Goal: Task Accomplishment & Management: Complete application form

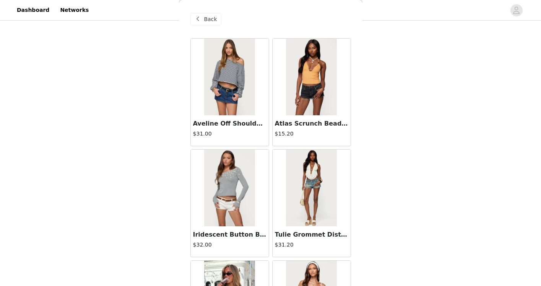
scroll to position [8647, 0]
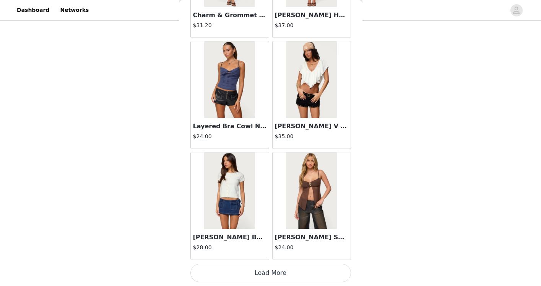
click at [283, 268] on button "Load More" at bounding box center [270, 272] width 161 height 18
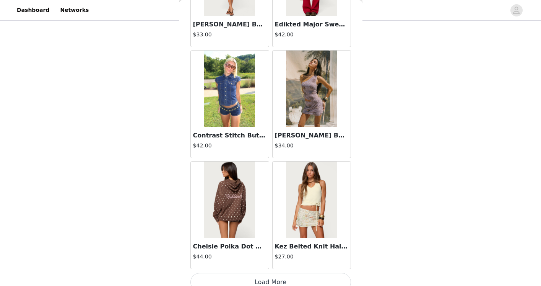
scroll to position [9756, 0]
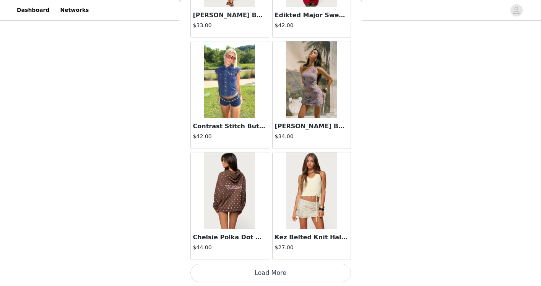
click at [268, 263] on button "Load More" at bounding box center [270, 272] width 161 height 18
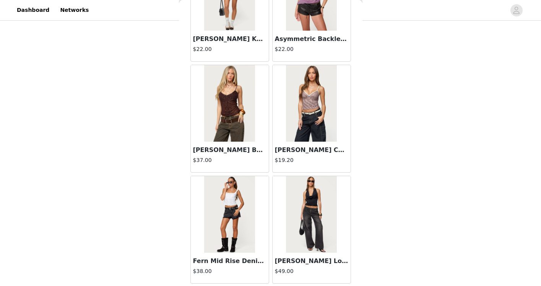
scroll to position [10865, 0]
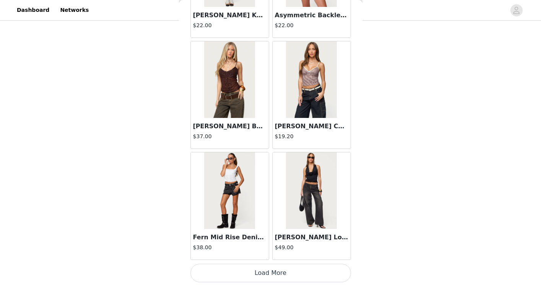
click at [289, 274] on button "Load More" at bounding box center [270, 272] width 161 height 18
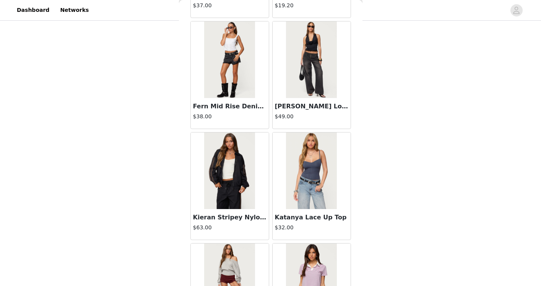
scroll to position [11002, 0]
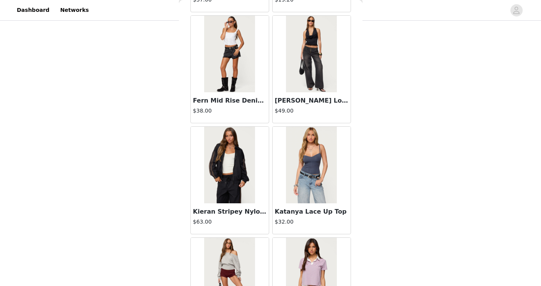
click at [239, 192] on img at bounding box center [229, 165] width 51 height 76
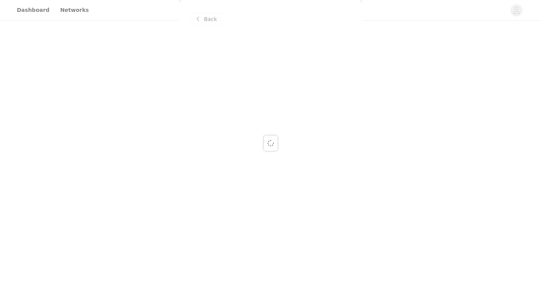
scroll to position [0, 0]
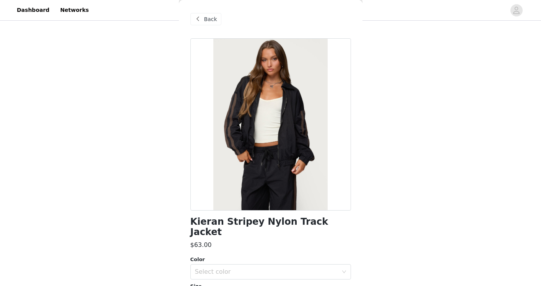
click at [208, 20] on span "Back" at bounding box center [210, 19] width 13 height 8
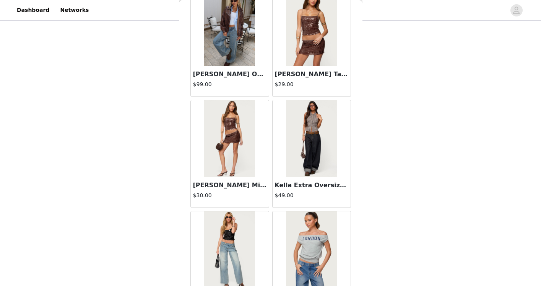
scroll to position [11974, 0]
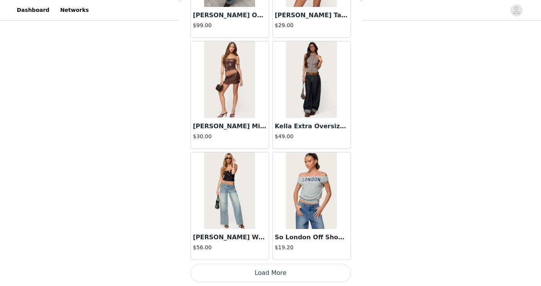
click at [265, 271] on button "Load More" at bounding box center [270, 272] width 161 height 18
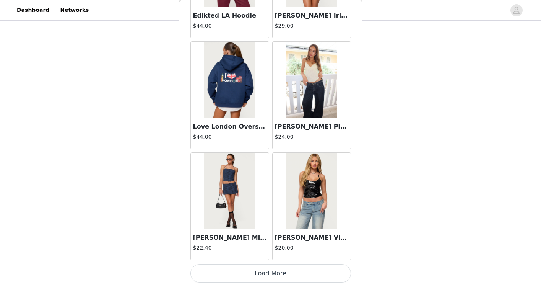
scroll to position [13083, 0]
click at [288, 269] on button "Load More" at bounding box center [270, 272] width 161 height 18
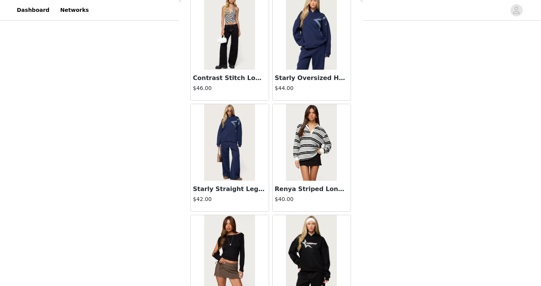
scroll to position [13906, 0]
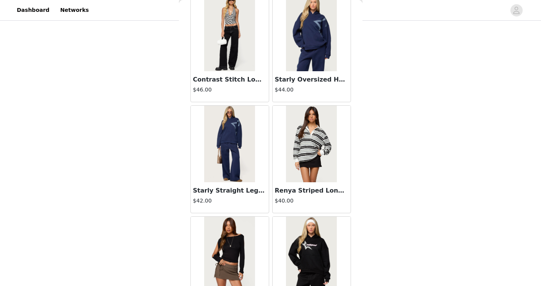
click at [311, 45] on img at bounding box center [311, 33] width 51 height 76
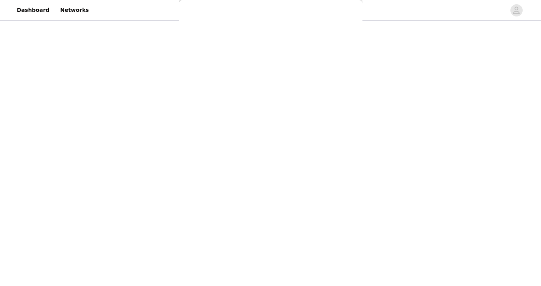
scroll to position [0, 0]
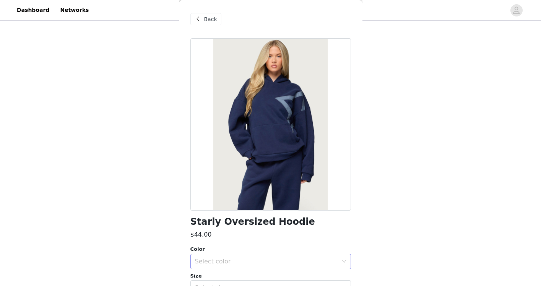
click at [235, 263] on div "Select color" at bounding box center [266, 261] width 143 height 8
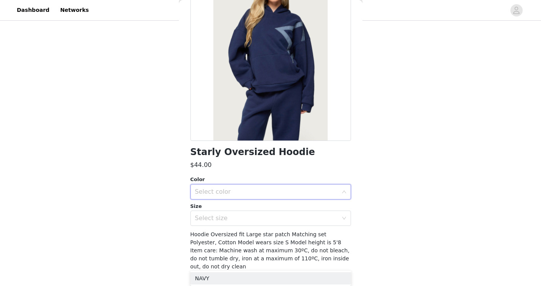
scroll to position [70, 0]
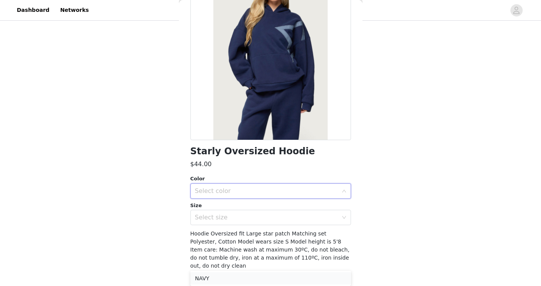
click at [218, 281] on li "NAVY" at bounding box center [270, 278] width 161 height 12
click at [259, 215] on div "Select size" at bounding box center [266, 217] width 143 height 8
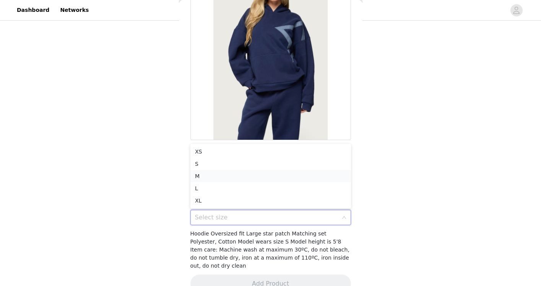
click at [246, 177] on li "M" at bounding box center [270, 176] width 161 height 12
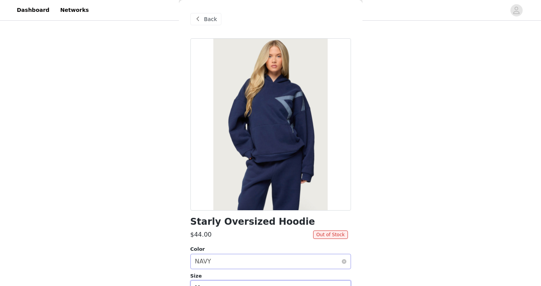
scroll to position [1, 0]
click at [214, 18] on span "Back" at bounding box center [210, 19] width 13 height 8
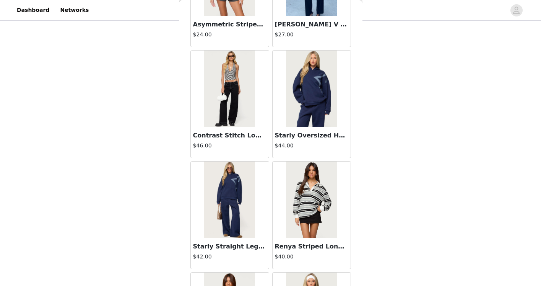
scroll to position [14192, 0]
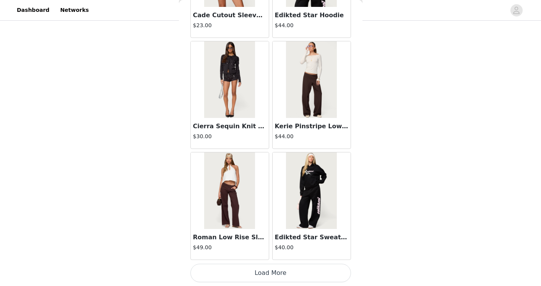
click at [254, 272] on button "Load More" at bounding box center [270, 272] width 161 height 18
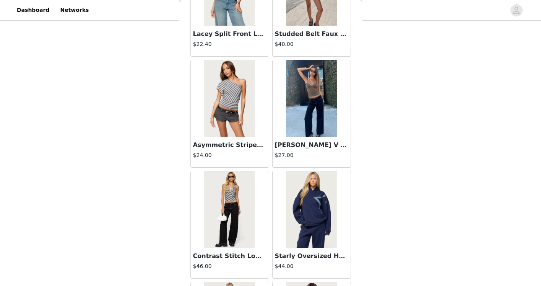
scroll to position [13819, 0]
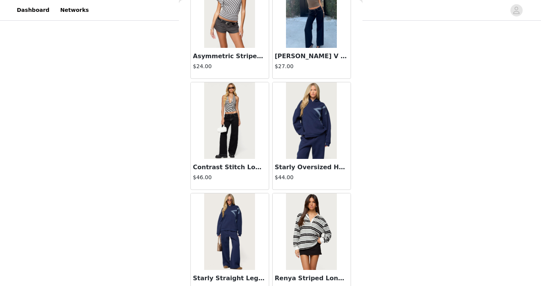
click at [308, 153] on img at bounding box center [311, 120] width 51 height 76
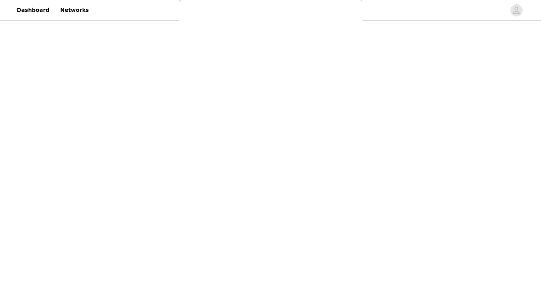
scroll to position [78, 0]
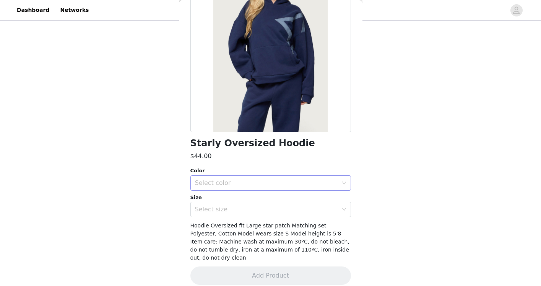
click at [268, 184] on div "Select color" at bounding box center [266, 183] width 143 height 8
click at [255, 198] on li "NAVY" at bounding box center [270, 199] width 161 height 12
click at [255, 208] on div "Select size" at bounding box center [266, 209] width 143 height 8
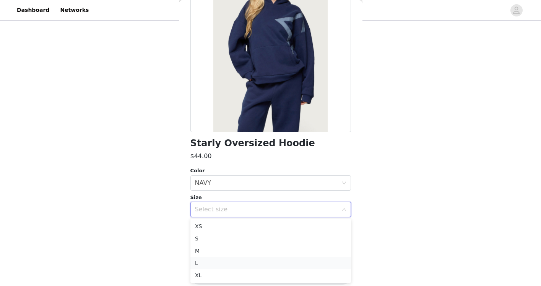
click at [232, 257] on li "L" at bounding box center [270, 263] width 161 height 12
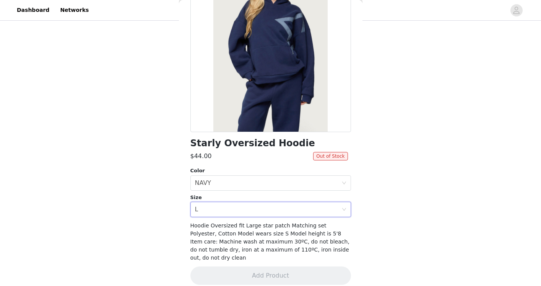
click at [249, 217] on div "Starly Oversized Hoodie $44.00 Out of Stock Color Select color NAVY Size Select…" at bounding box center [270, 127] width 161 height 334
click at [250, 211] on div "Select size L" at bounding box center [268, 209] width 146 height 15
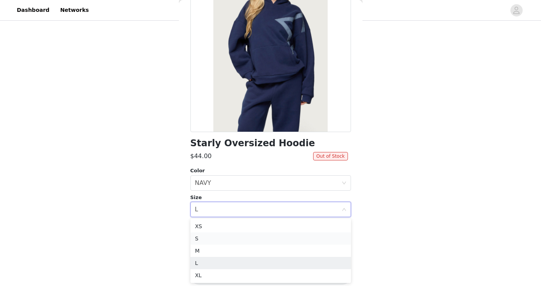
click at [236, 237] on li "S" at bounding box center [270, 238] width 161 height 12
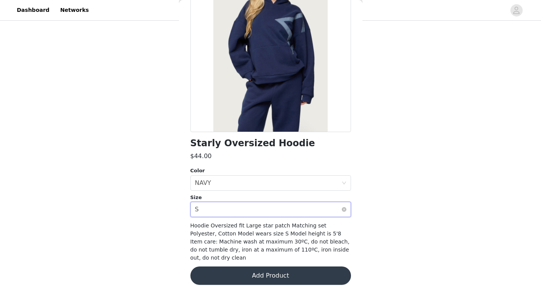
click at [255, 211] on div "Select size S" at bounding box center [268, 209] width 146 height 15
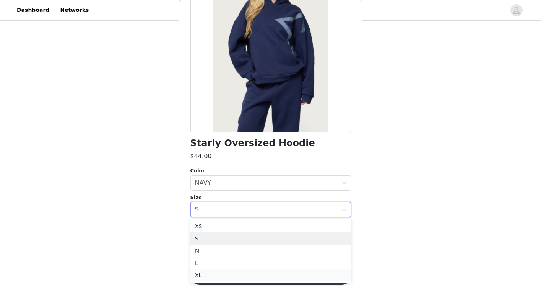
click at [209, 274] on li "XL" at bounding box center [270, 275] width 161 height 12
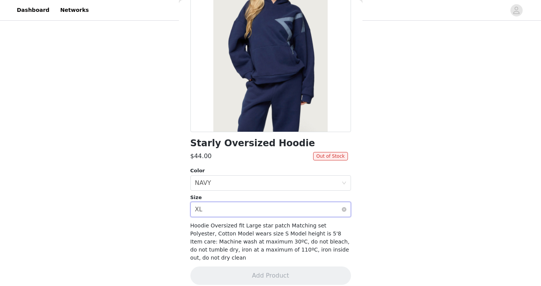
click at [246, 212] on div "Select size XL" at bounding box center [268, 209] width 146 height 15
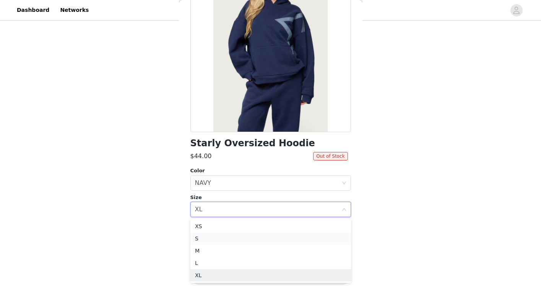
click at [216, 240] on li "S" at bounding box center [270, 238] width 161 height 12
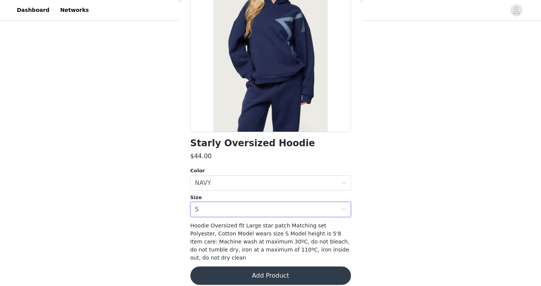
click at [237, 268] on button "Add Product" at bounding box center [270, 275] width 161 height 18
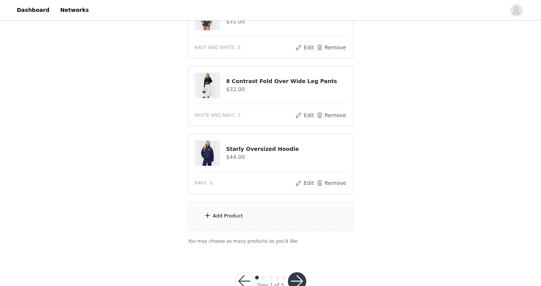
scroll to position [107, 0]
click at [238, 221] on div "Add Product" at bounding box center [270, 216] width 165 height 29
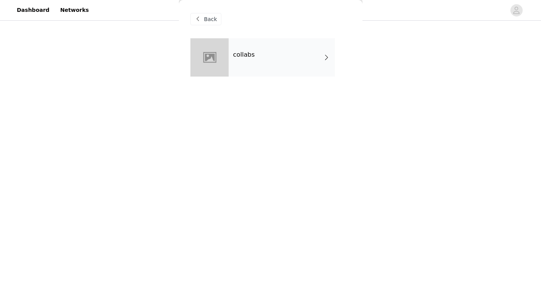
click at [280, 70] on div "collabs" at bounding box center [282, 57] width 106 height 38
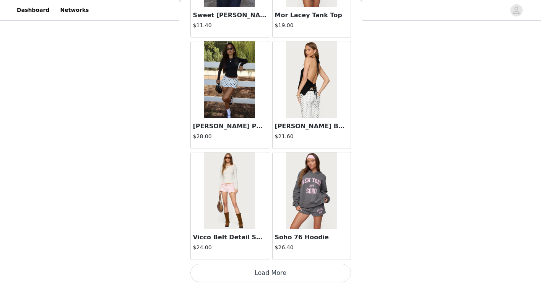
scroll to position [130, 0]
click at [244, 272] on button "Load More" at bounding box center [270, 272] width 161 height 18
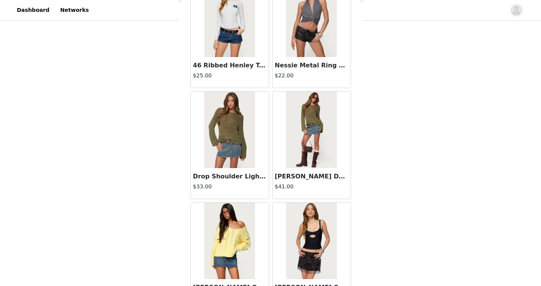
scroll to position [1993, 0]
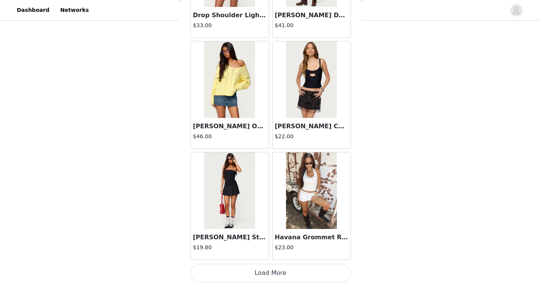
click at [252, 264] on button "Load More" at bounding box center [270, 272] width 161 height 18
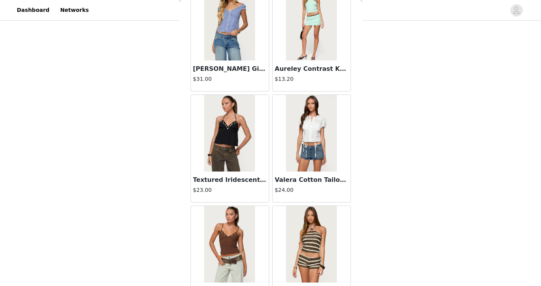
scroll to position [3102, 0]
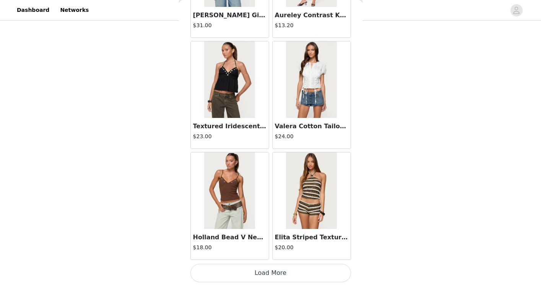
click at [238, 268] on button "Load More" at bounding box center [270, 272] width 161 height 18
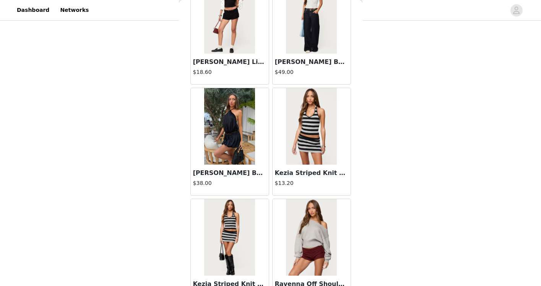
scroll to position [4211, 0]
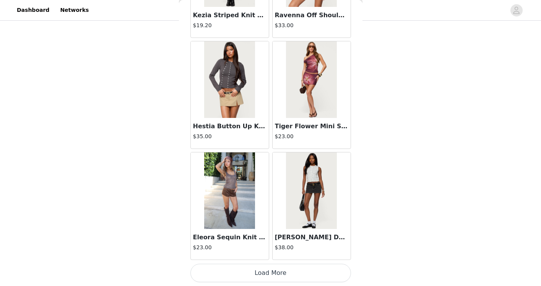
click at [248, 281] on button "Load More" at bounding box center [270, 272] width 161 height 18
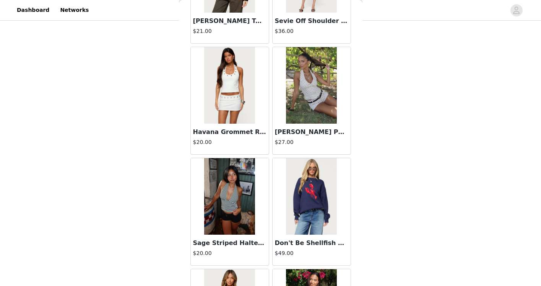
scroll to position [5320, 0]
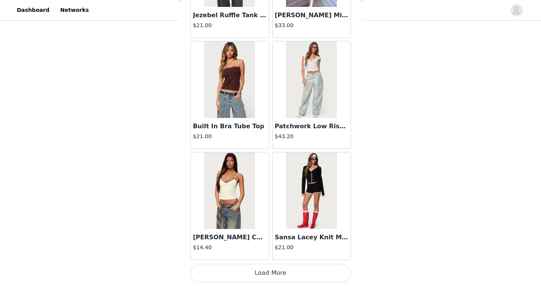
click at [258, 268] on button "Load More" at bounding box center [270, 272] width 161 height 18
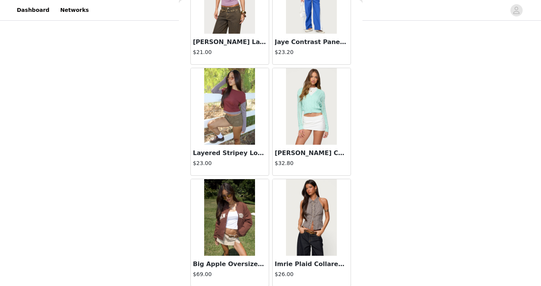
scroll to position [6429, 0]
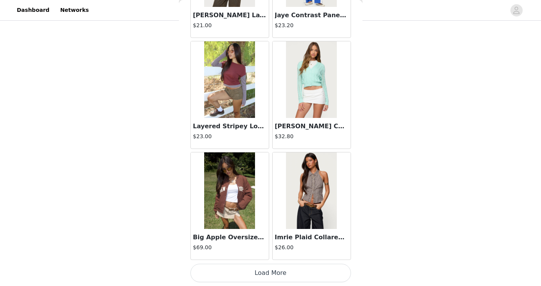
click at [258, 268] on button "Load More" at bounding box center [270, 272] width 161 height 18
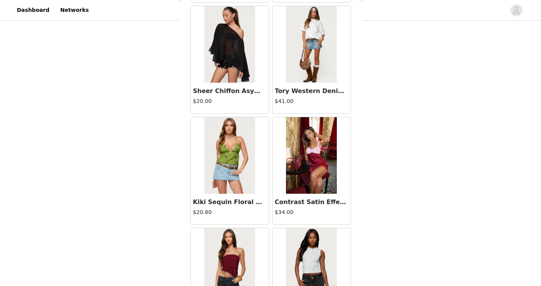
scroll to position [7475, 0]
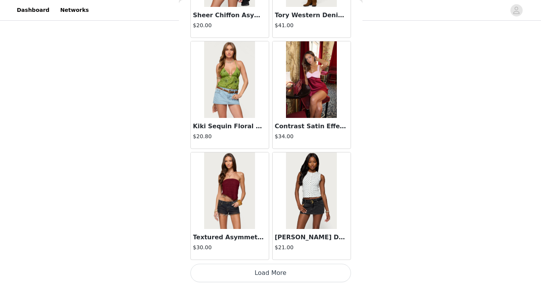
click at [275, 271] on button "Load More" at bounding box center [270, 272] width 161 height 18
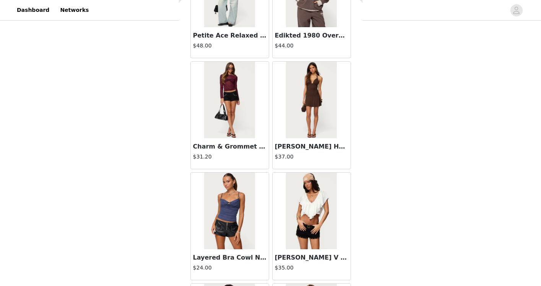
scroll to position [8647, 0]
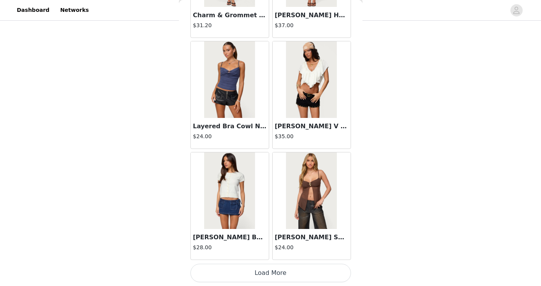
click at [266, 277] on button "Load More" at bounding box center [270, 272] width 161 height 18
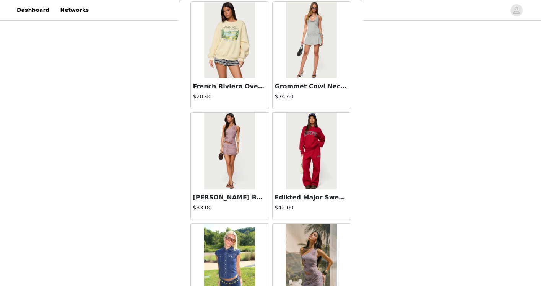
scroll to position [9756, 0]
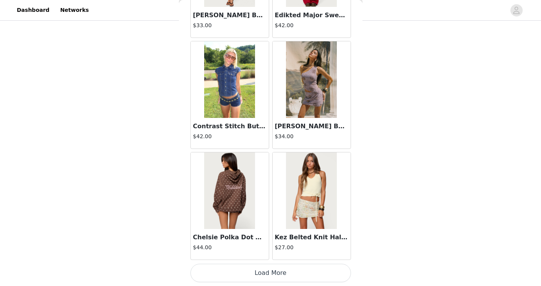
click at [269, 272] on button "Load More" at bounding box center [270, 272] width 161 height 18
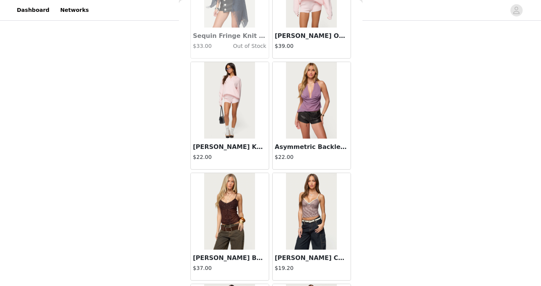
scroll to position [10865, 0]
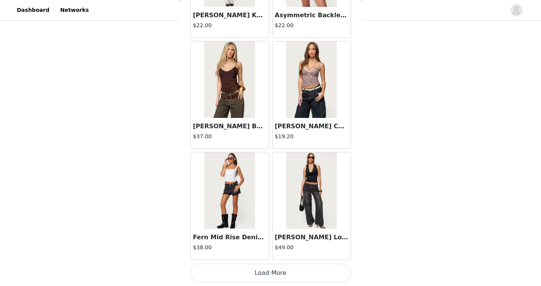
click at [274, 277] on button "Load More" at bounding box center [270, 272] width 161 height 18
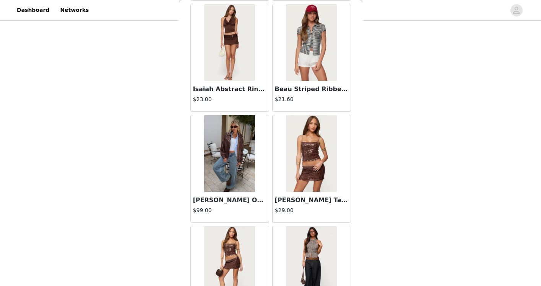
scroll to position [11974, 0]
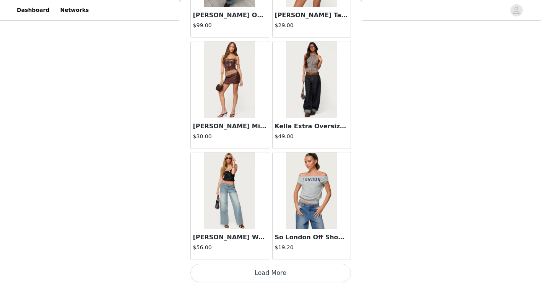
click at [275, 275] on button "Load More" at bounding box center [270, 272] width 161 height 18
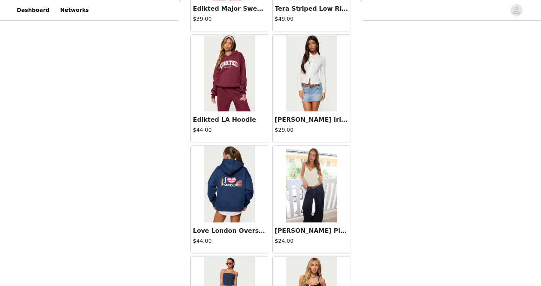
scroll to position [13083, 0]
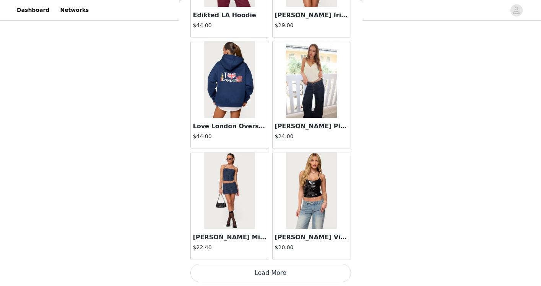
click at [273, 274] on button "Load More" at bounding box center [270, 272] width 161 height 18
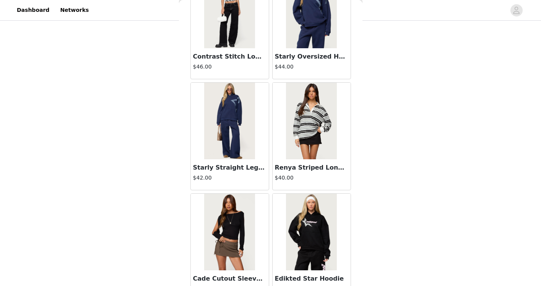
scroll to position [13935, 0]
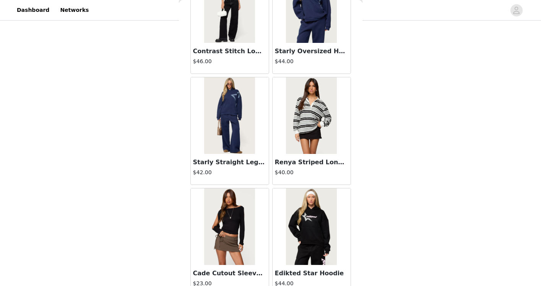
click at [261, 137] on div at bounding box center [230, 115] width 78 height 76
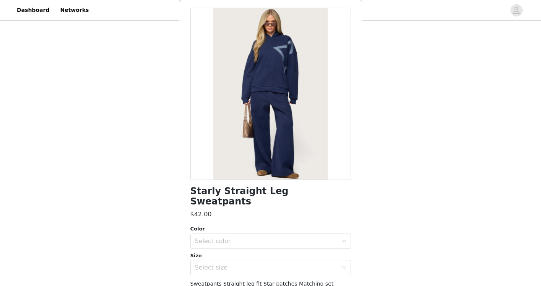
scroll to position [60, 0]
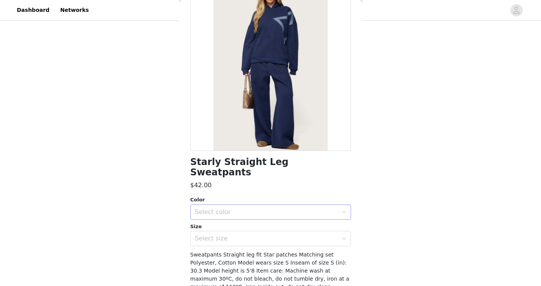
click at [265, 208] on div "Select color" at bounding box center [266, 212] width 143 height 8
click at [245, 219] on li "NAVY" at bounding box center [270, 218] width 161 height 12
click at [243, 234] on div "Select size" at bounding box center [266, 238] width 143 height 8
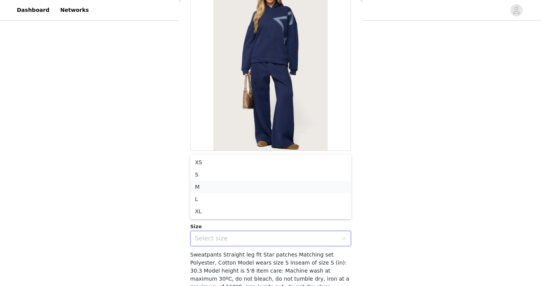
click at [242, 186] on li "M" at bounding box center [270, 186] width 161 height 12
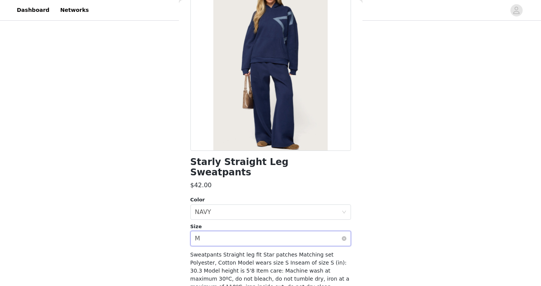
scroll to position [86, 0]
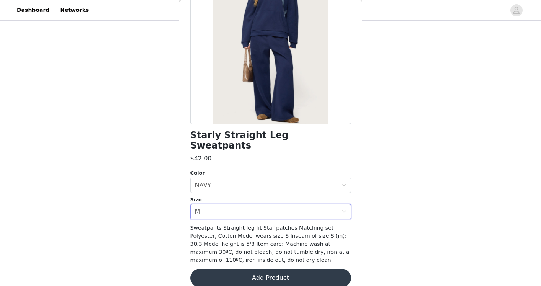
click at [254, 268] on button "Add Product" at bounding box center [270, 277] width 161 height 18
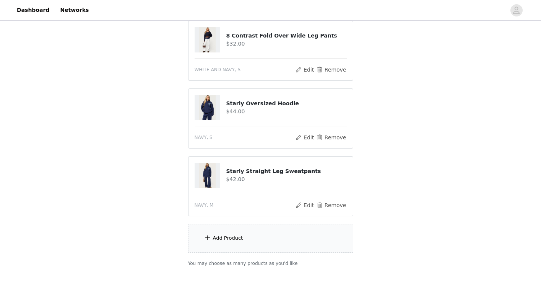
scroll to position [198, 0]
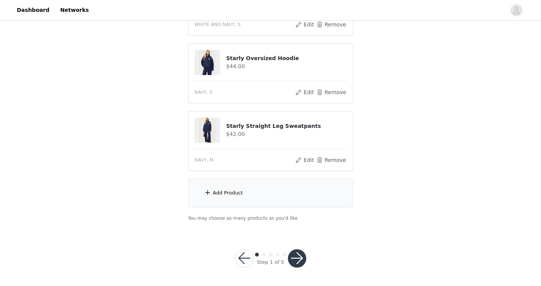
click at [239, 197] on div "Add Product" at bounding box center [270, 193] width 165 height 29
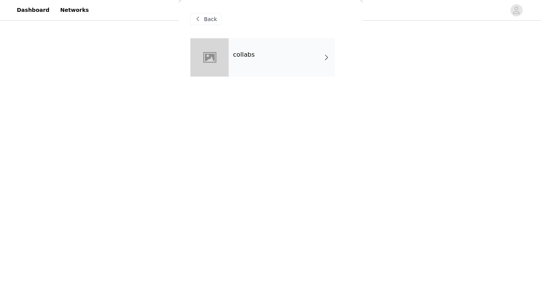
click at [269, 78] on div "collabs" at bounding box center [270, 63] width 161 height 50
click at [257, 64] on div "collabs" at bounding box center [282, 57] width 106 height 38
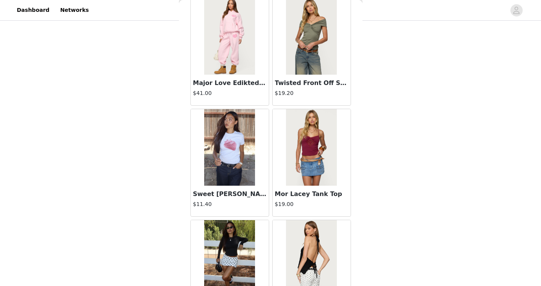
scroll to position [885, 0]
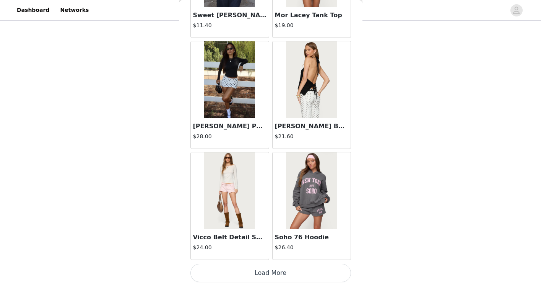
click at [237, 264] on button "Load More" at bounding box center [270, 272] width 161 height 18
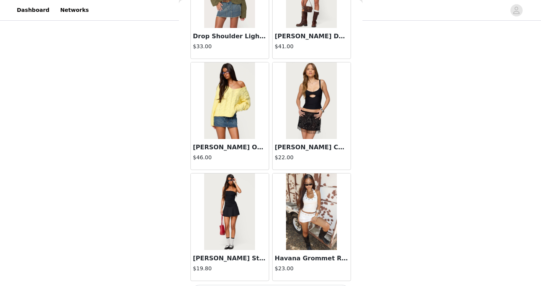
scroll to position [1993, 0]
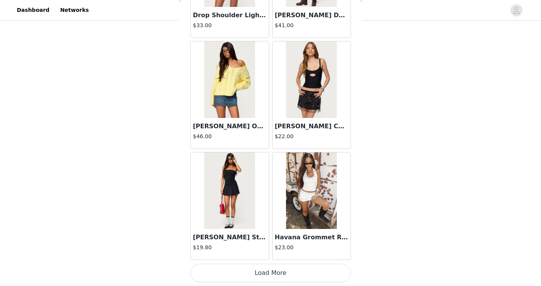
click at [258, 266] on button "Load More" at bounding box center [270, 272] width 161 height 18
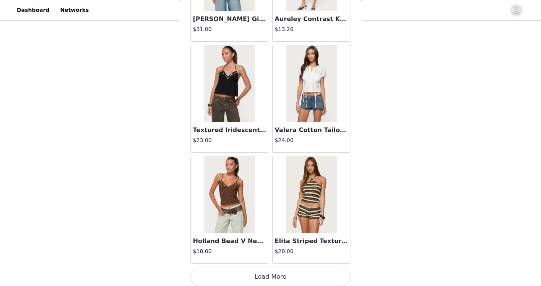
scroll to position [3102, 0]
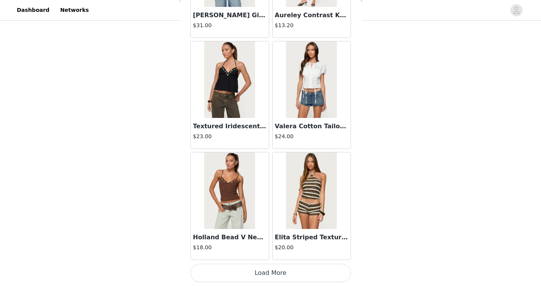
click at [252, 272] on button "Load More" at bounding box center [270, 272] width 161 height 18
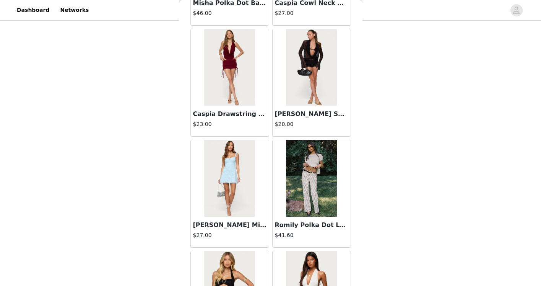
scroll to position [3557, 0]
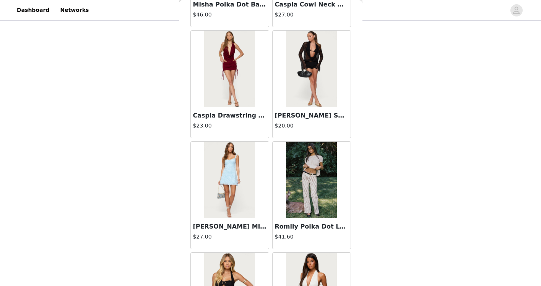
click at [312, 101] on img at bounding box center [311, 69] width 51 height 76
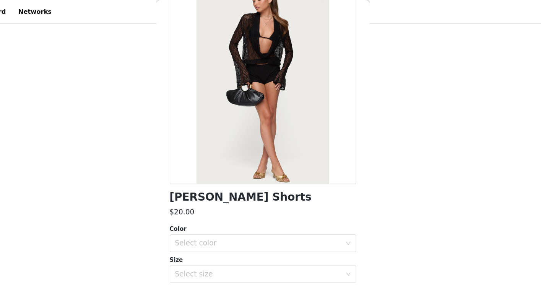
scroll to position [0, 0]
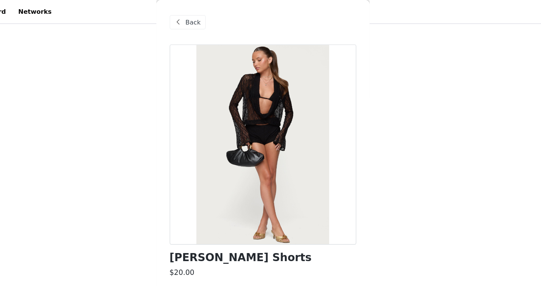
click at [216, 22] on span "Back" at bounding box center [210, 19] width 13 height 8
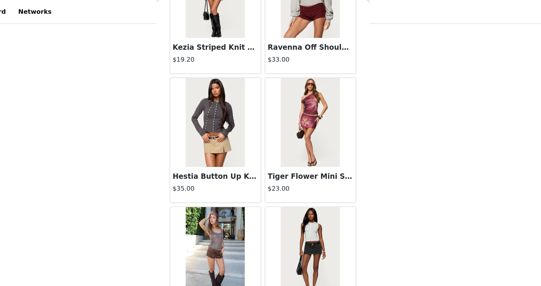
scroll to position [4211, 0]
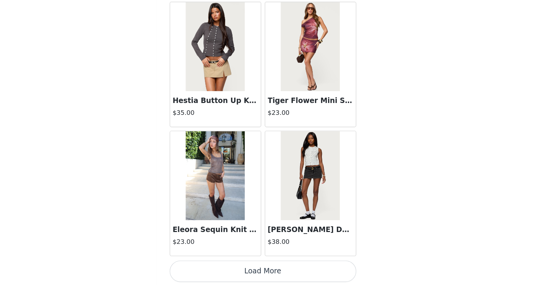
click at [271, 276] on button "Load More" at bounding box center [270, 272] width 161 height 18
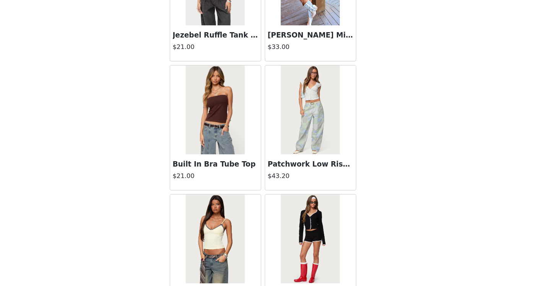
scroll to position [5320, 0]
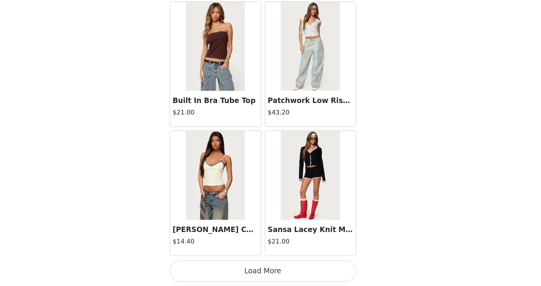
click at [258, 265] on button "Load More" at bounding box center [270, 272] width 161 height 18
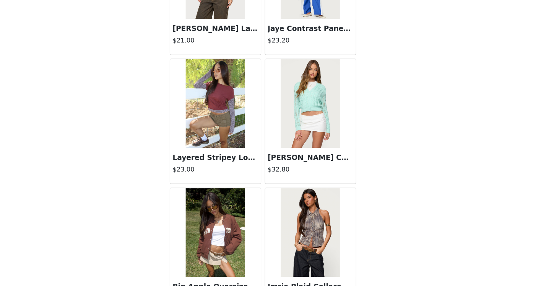
scroll to position [6429, 0]
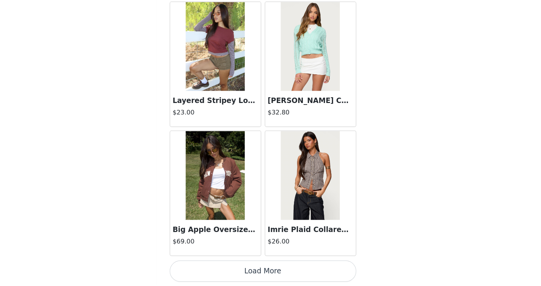
click at [266, 272] on button "Load More" at bounding box center [270, 272] width 161 height 18
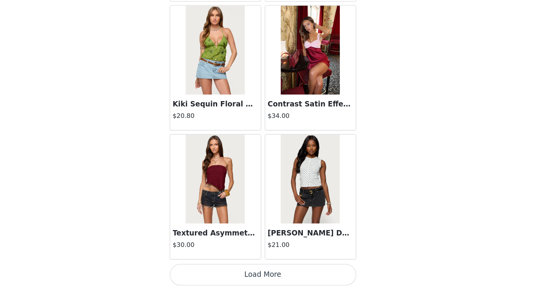
scroll to position [7538, 0]
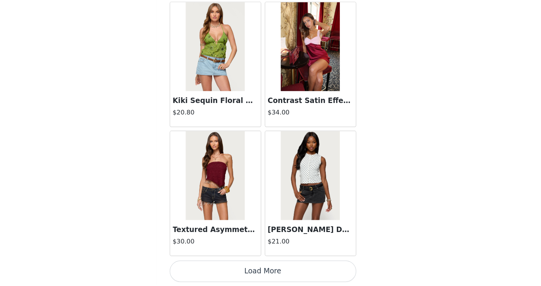
click at [273, 266] on button "Load More" at bounding box center [270, 272] width 161 height 18
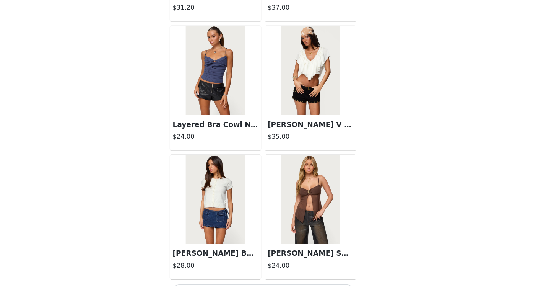
scroll to position [8647, 0]
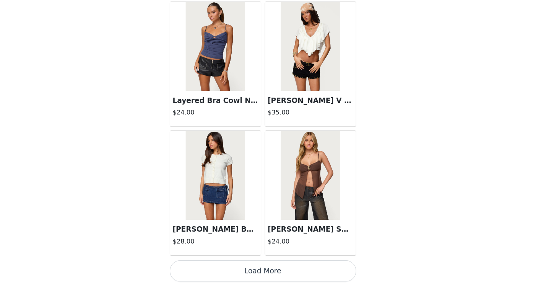
click at [271, 272] on button "Load More" at bounding box center [270, 272] width 161 height 18
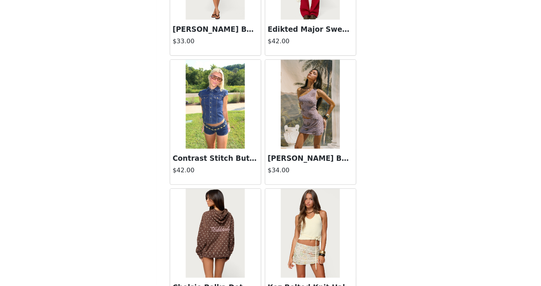
scroll to position [9756, 0]
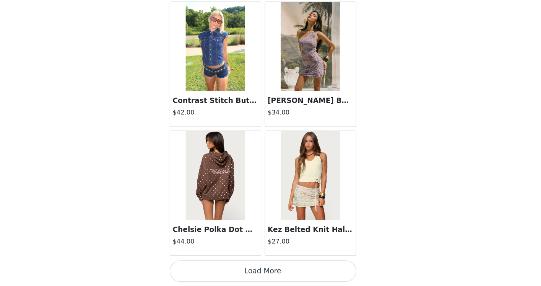
click at [308, 267] on button "Load More" at bounding box center [270, 272] width 161 height 18
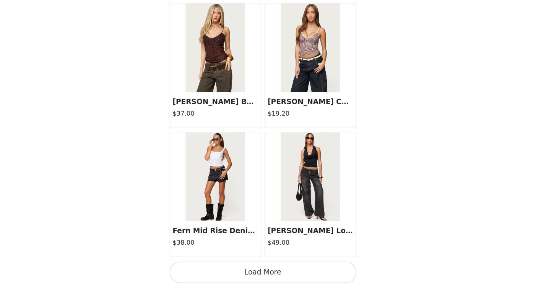
scroll to position [10865, 0]
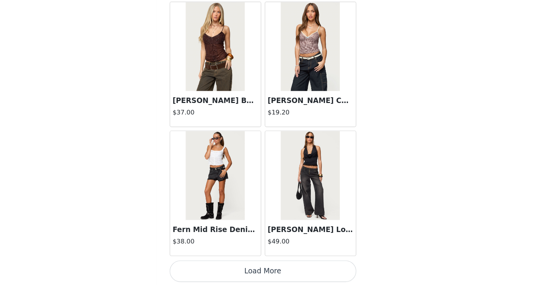
click at [281, 271] on button "Load More" at bounding box center [270, 272] width 161 height 18
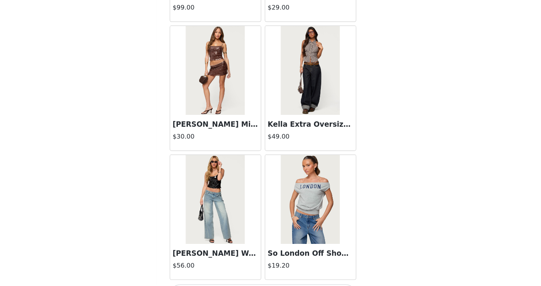
scroll to position [11974, 0]
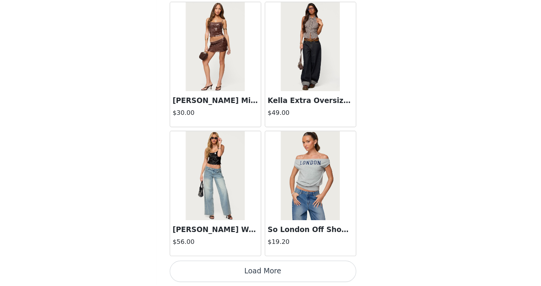
click at [278, 275] on button "Load More" at bounding box center [270, 272] width 161 height 18
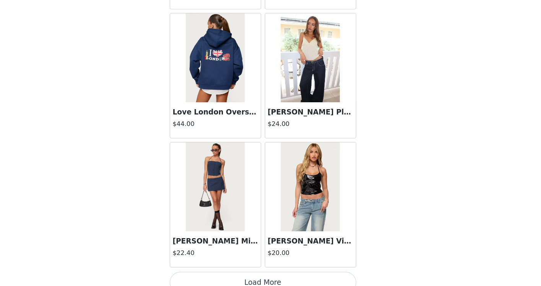
scroll to position [13083, 0]
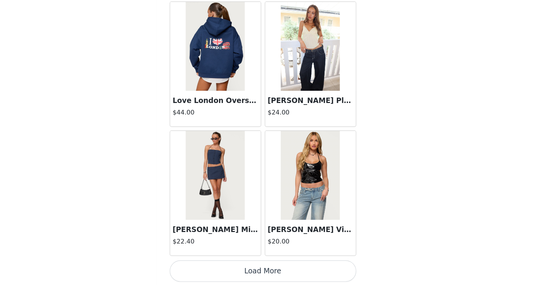
click at [252, 273] on button "Load More" at bounding box center [270, 272] width 161 height 18
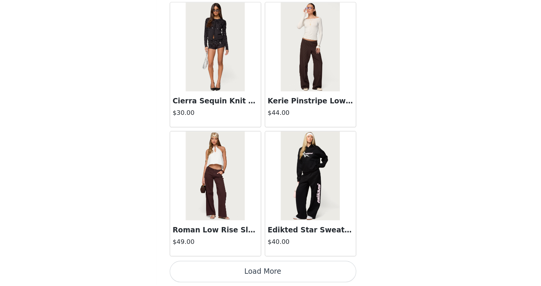
scroll to position [14192, 0]
click at [255, 265] on button "Load More" at bounding box center [270, 272] width 161 height 18
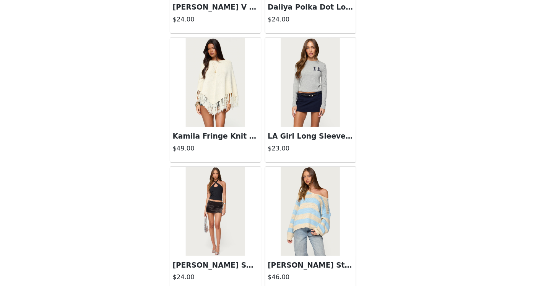
scroll to position [15301, 0]
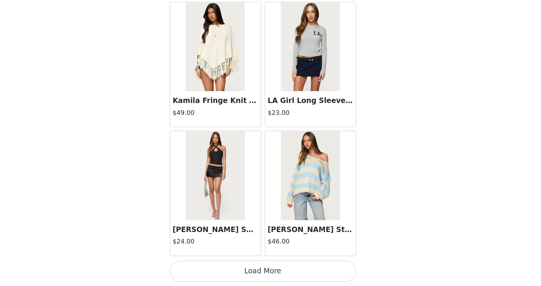
click at [244, 235] on h3 "[PERSON_NAME] Satin Effect Mini Skort" at bounding box center [229, 237] width 73 height 9
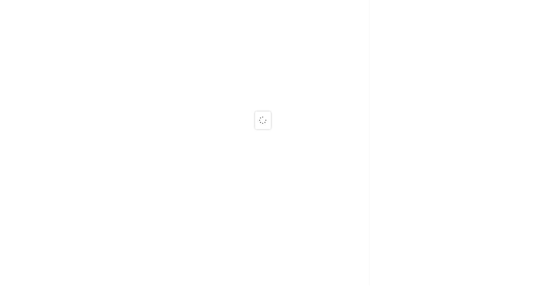
scroll to position [0, 0]
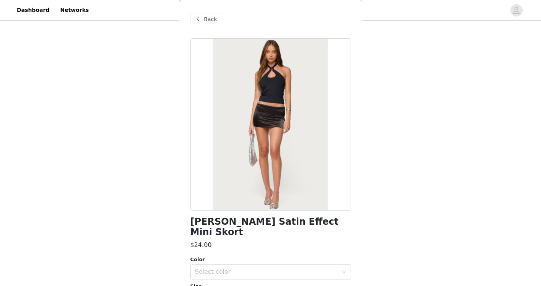
click at [212, 17] on span "Back" at bounding box center [210, 19] width 13 height 8
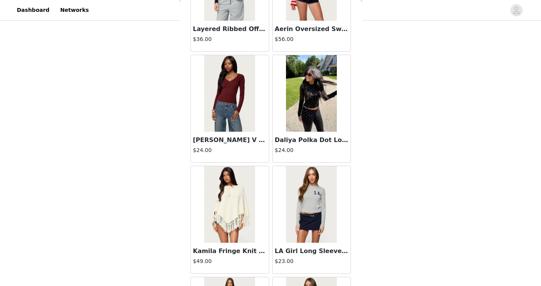
scroll to position [15301, 0]
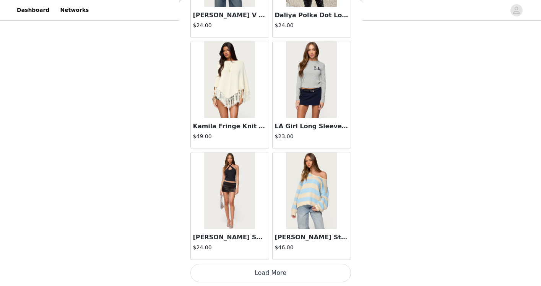
click at [241, 269] on button "Load More" at bounding box center [270, 272] width 161 height 18
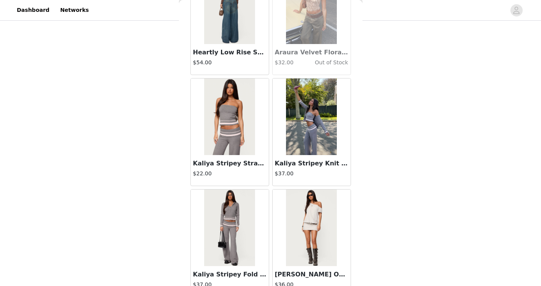
scroll to position [16410, 0]
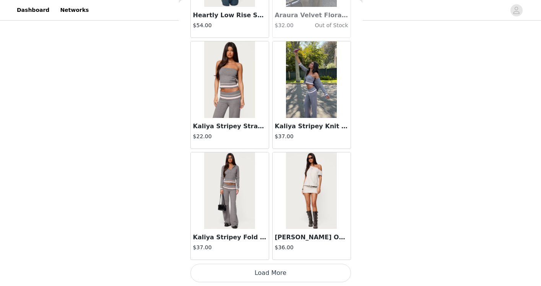
click at [267, 275] on button "Load More" at bounding box center [270, 272] width 161 height 18
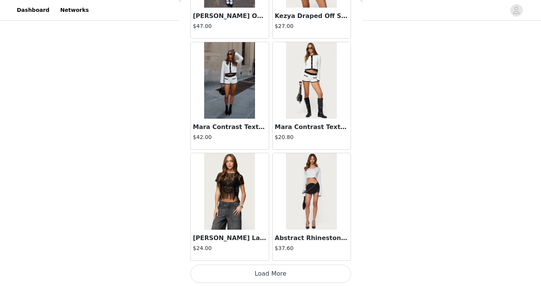
scroll to position [17519, 0]
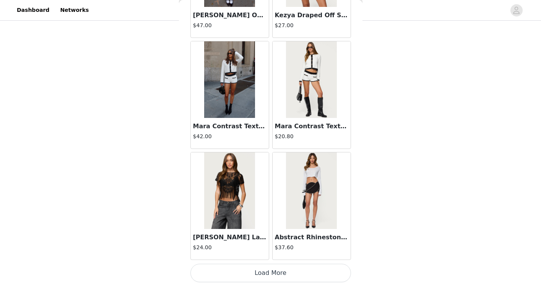
click at [254, 273] on button "Load More" at bounding box center [270, 272] width 161 height 18
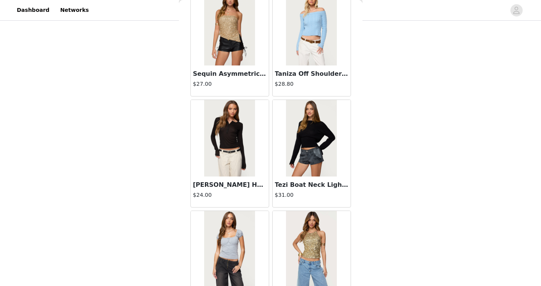
scroll to position [18628, 0]
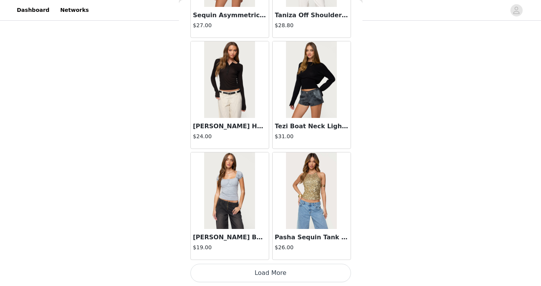
click at [269, 270] on button "Load More" at bounding box center [270, 272] width 161 height 18
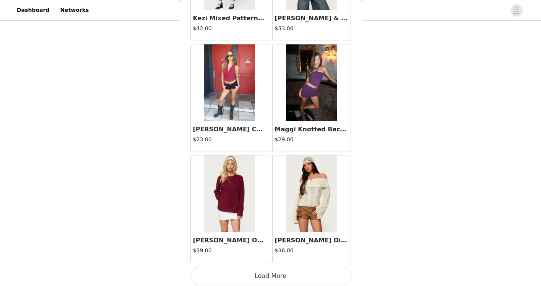
scroll to position [19737, 0]
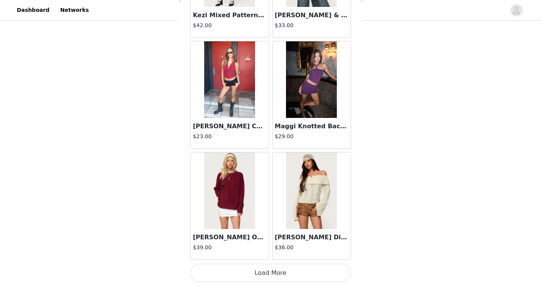
click at [257, 271] on button "Load More" at bounding box center [270, 272] width 161 height 18
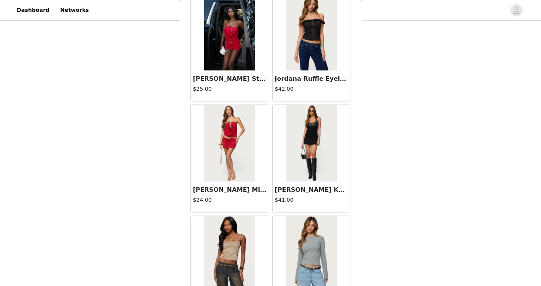
scroll to position [20846, 0]
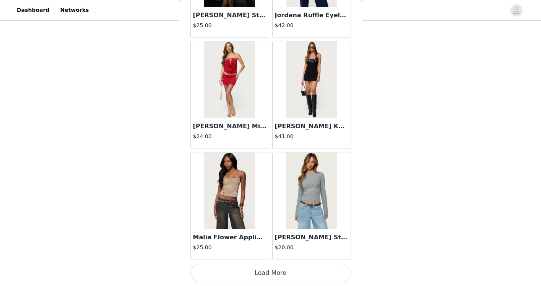
click at [281, 265] on button "Load More" at bounding box center [270, 272] width 161 height 18
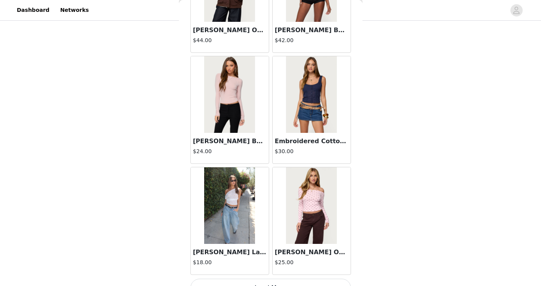
scroll to position [21955, 0]
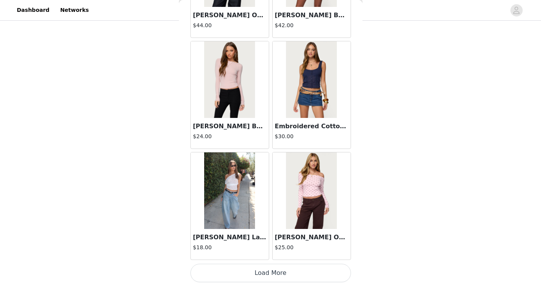
click at [261, 273] on button "Load More" at bounding box center [270, 272] width 161 height 18
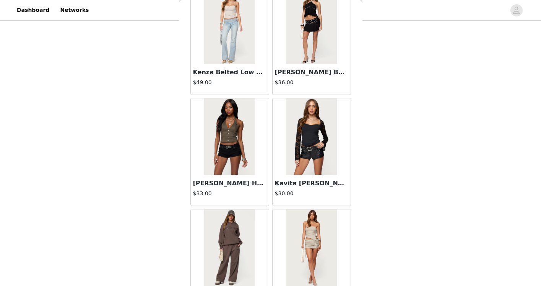
scroll to position [23064, 0]
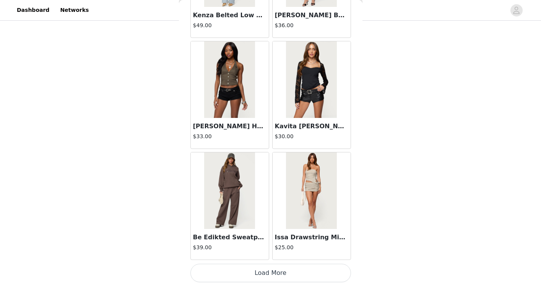
click at [275, 276] on button "Load More" at bounding box center [270, 272] width 161 height 18
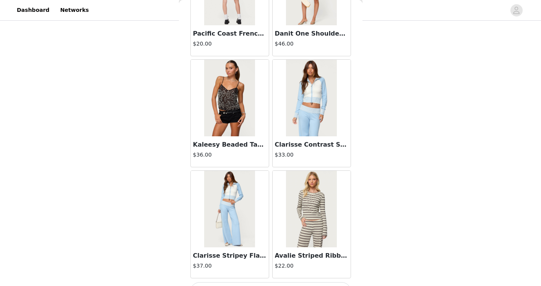
scroll to position [24173, 0]
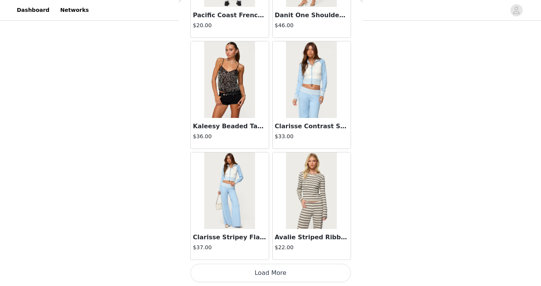
click at [263, 273] on button "Load More" at bounding box center [270, 272] width 161 height 18
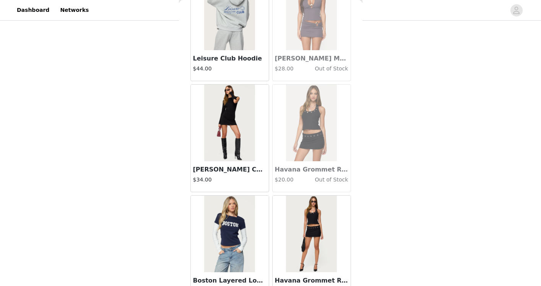
scroll to position [25282, 0]
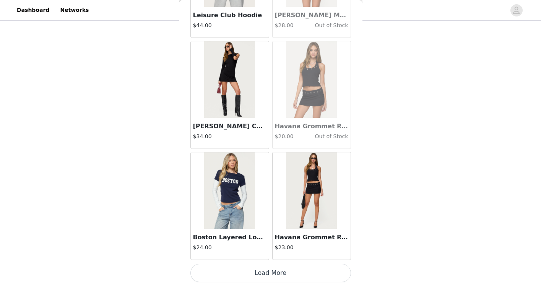
click at [266, 267] on button "Load More" at bounding box center [270, 272] width 161 height 18
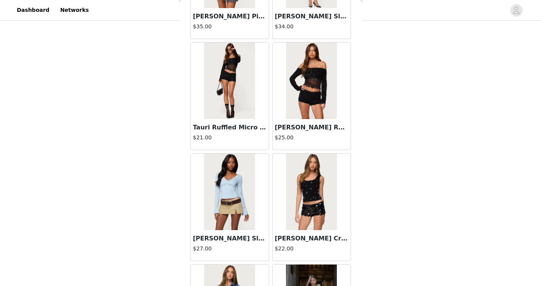
scroll to position [22398, 0]
click at [236, 107] on img at bounding box center [229, 80] width 51 height 76
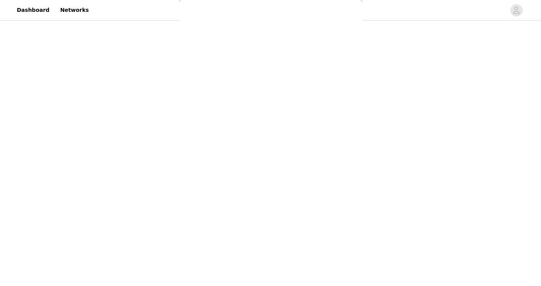
scroll to position [0, 0]
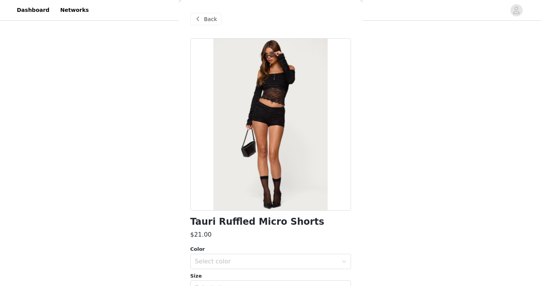
click at [204, 21] on span "Back" at bounding box center [210, 19] width 13 height 8
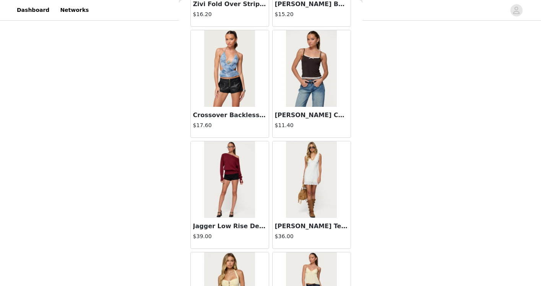
scroll to position [1236, 0]
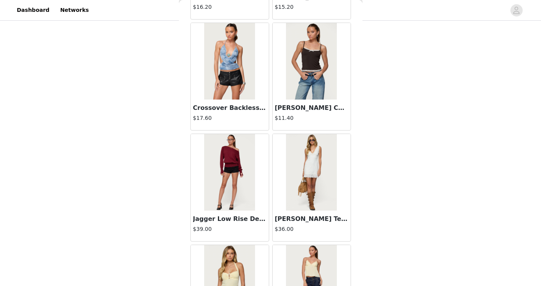
click at [237, 213] on div "Jagger Low Rise Denim Shorts $39.00" at bounding box center [230, 225] width 78 height 31
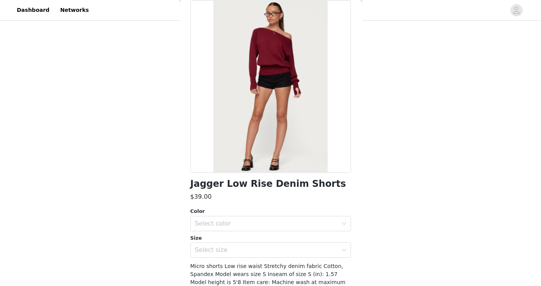
scroll to position [0, 0]
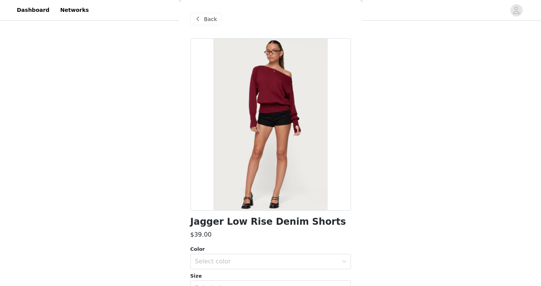
click at [208, 20] on span "Back" at bounding box center [210, 19] width 13 height 8
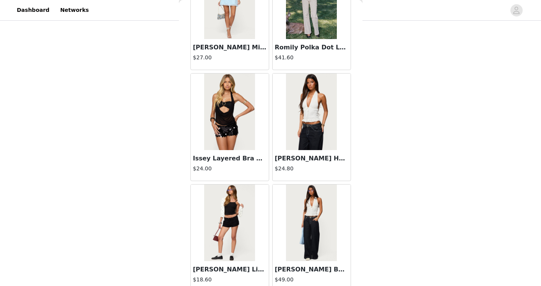
scroll to position [3787, 0]
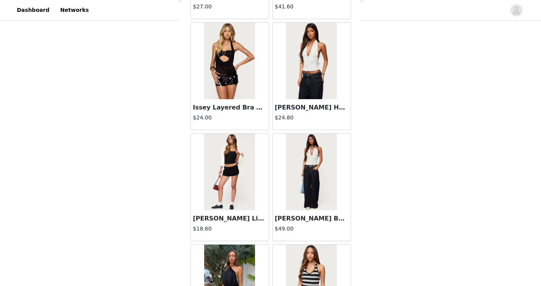
click at [224, 197] on img at bounding box center [229, 171] width 51 height 76
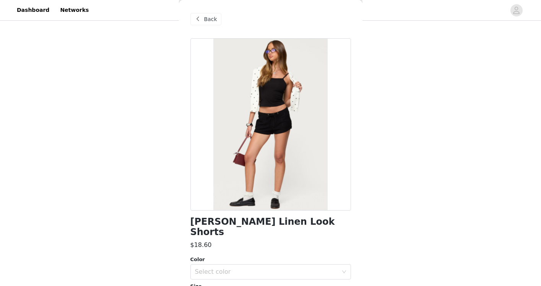
scroll to position [182, 0]
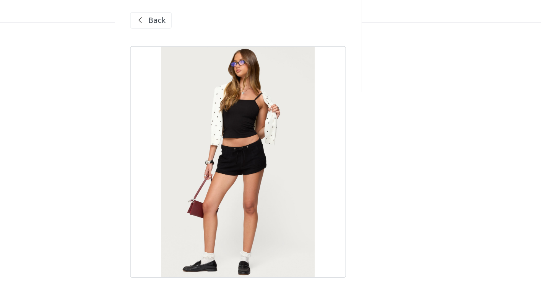
click at [202, 16] on span at bounding box center [197, 19] width 9 height 9
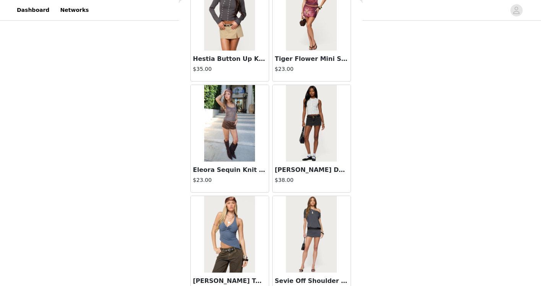
scroll to position [4282, 0]
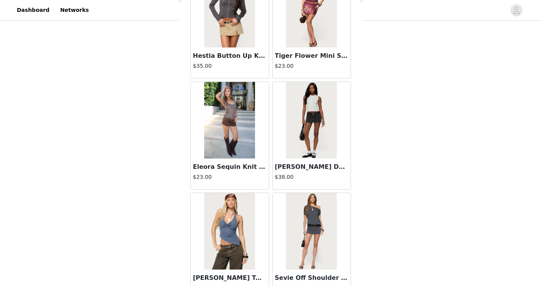
click at [312, 160] on div "[PERSON_NAME] Denim Mini Skort $38.00" at bounding box center [312, 173] width 78 height 31
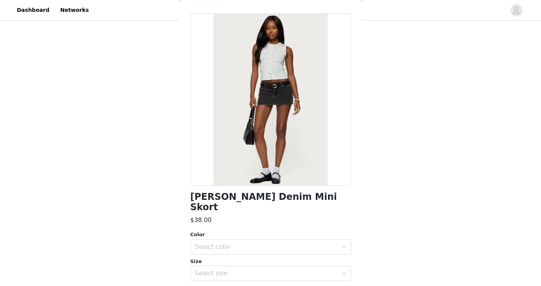
scroll to position [60, 0]
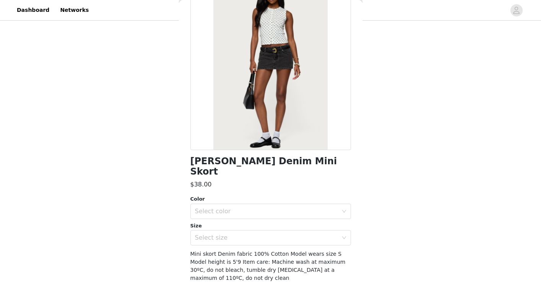
click at [282, 184] on div "[PERSON_NAME] Denim Mini Skort $38.00 Color Select color Size Select size Mini …" at bounding box center [270, 146] width 161 height 336
click at [278, 204] on div "Select color" at bounding box center [268, 211] width 146 height 15
click at [269, 215] on li "BLACK WASHED" at bounding box center [270, 217] width 161 height 12
click at [268, 230] on div "Select size" at bounding box center [268, 237] width 146 height 15
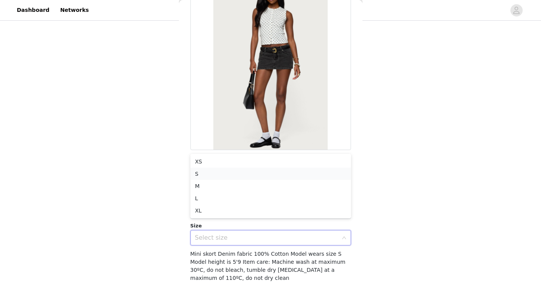
click at [241, 172] on li "S" at bounding box center [270, 173] width 161 height 12
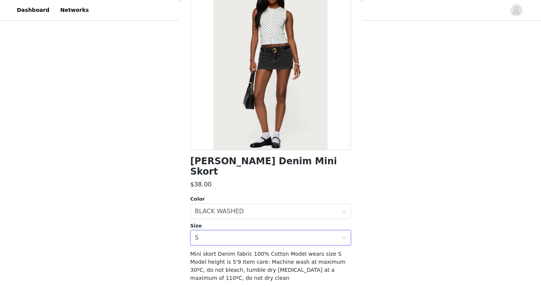
scroll to position [78, 0]
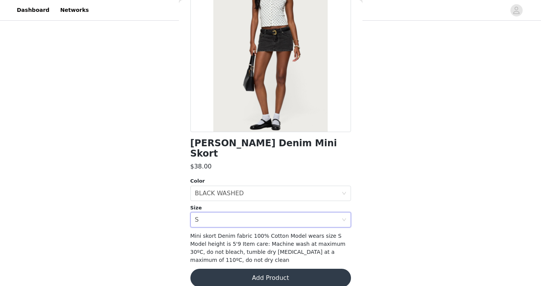
click at [257, 268] on button "Add Product" at bounding box center [270, 277] width 161 height 18
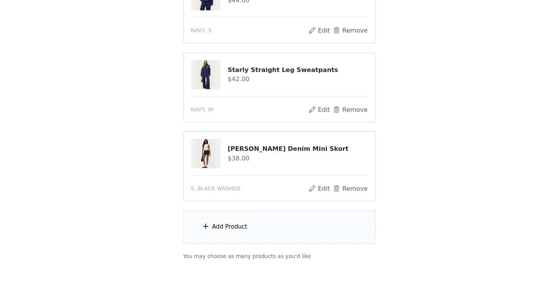
scroll to position [231, 0]
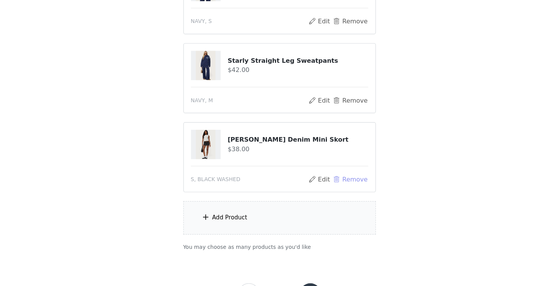
click at [333, 194] on button "Remove" at bounding box center [331, 193] width 31 height 9
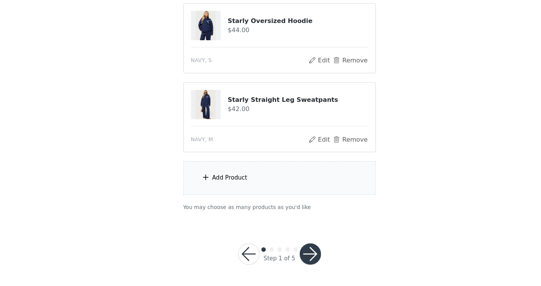
click at [299, 257] on button "button" at bounding box center [297, 258] width 18 height 18
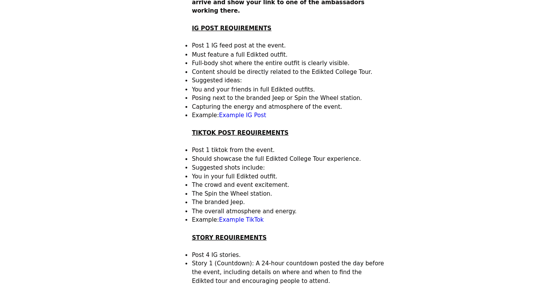
scroll to position [140, 0]
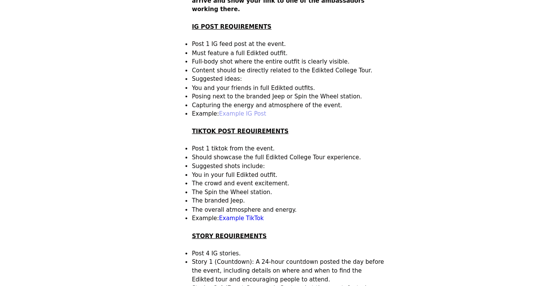
click at [228, 135] on link "Example IG Post" at bounding box center [231, 138] width 41 height 6
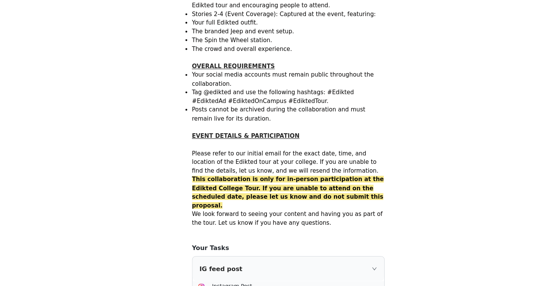
scroll to position [504, 0]
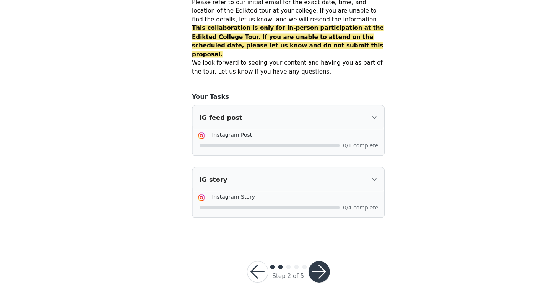
click at [244, 264] on button "button" at bounding box center [244, 273] width 18 height 18
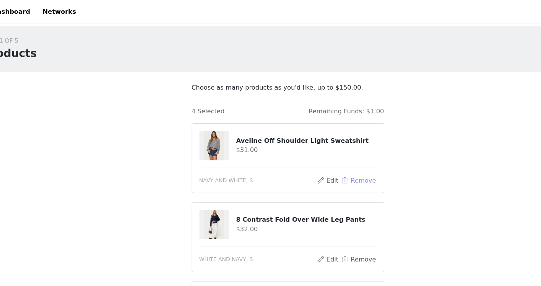
click at [323, 153] on button "Remove" at bounding box center [331, 154] width 31 height 9
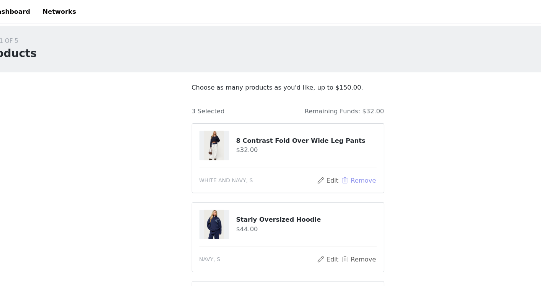
click at [323, 153] on button "Remove" at bounding box center [331, 154] width 31 height 9
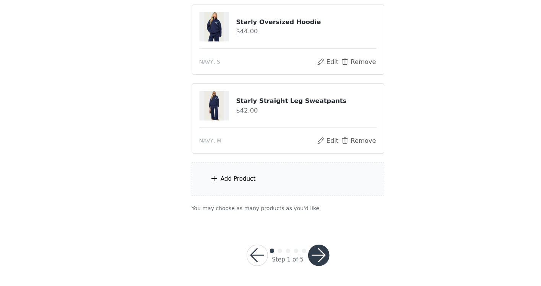
scroll to position [62, 0]
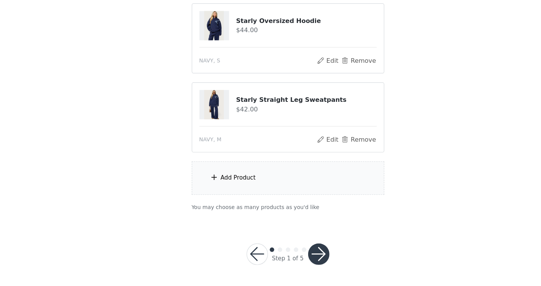
click at [247, 192] on div "Add Product" at bounding box center [270, 193] width 165 height 29
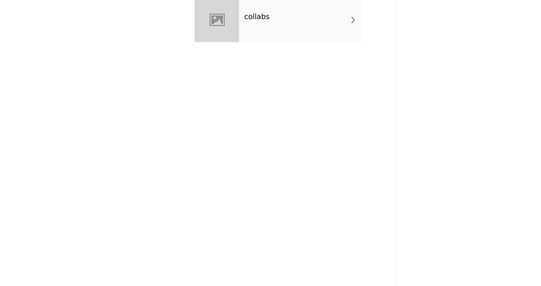
click at [281, 68] on div "collabs" at bounding box center [282, 57] width 106 height 38
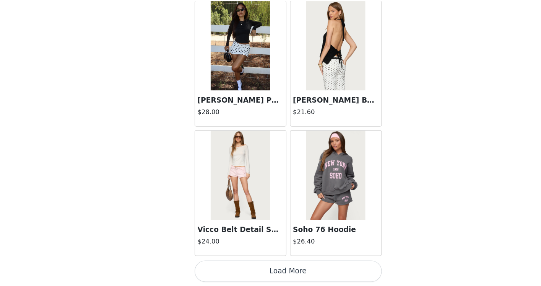
click at [263, 273] on button "Load More" at bounding box center [270, 272] width 161 height 18
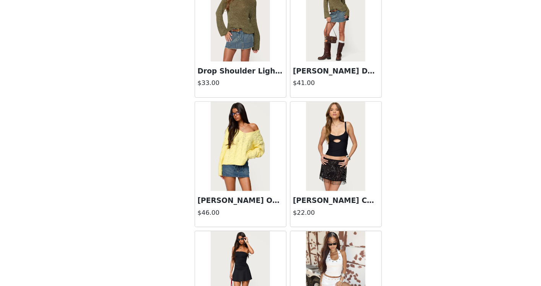
scroll to position [1919, 0]
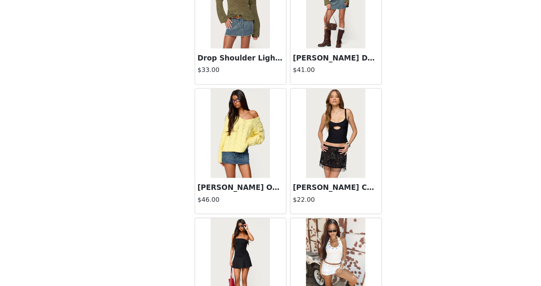
click at [239, 167] on img at bounding box center [229, 154] width 51 height 76
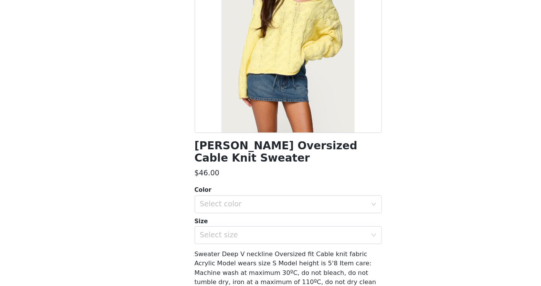
scroll to position [61, 0]
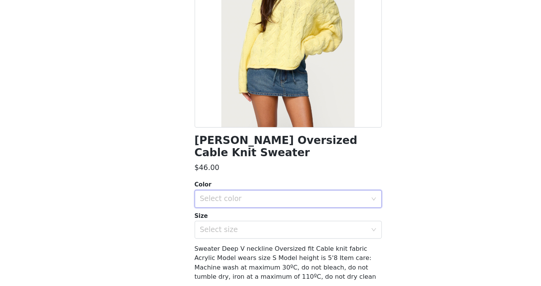
click at [275, 206] on div "Select color" at bounding box center [268, 210] width 146 height 15
click at [268, 216] on li "YELLOW" at bounding box center [270, 217] width 161 height 12
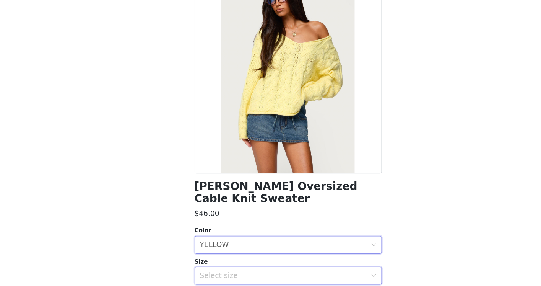
click at [260, 272] on div "Select size" at bounding box center [268, 276] width 146 height 15
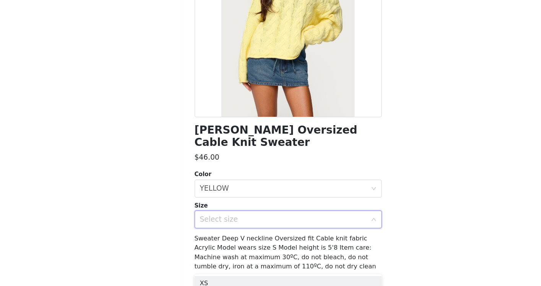
scroll to position [78, 0]
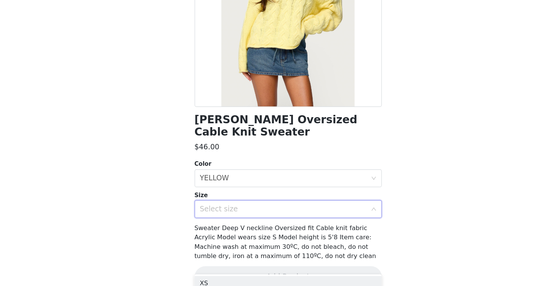
click at [242, 215] on div "Select size" at bounding box center [268, 219] width 146 height 15
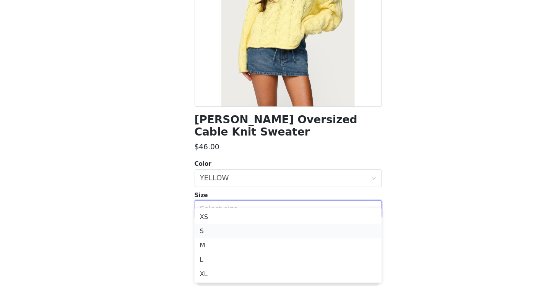
click at [214, 241] on li "S" at bounding box center [270, 238] width 161 height 12
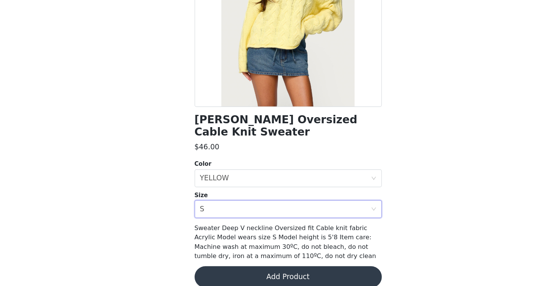
click at [241, 268] on button "Add Product" at bounding box center [270, 277] width 161 height 18
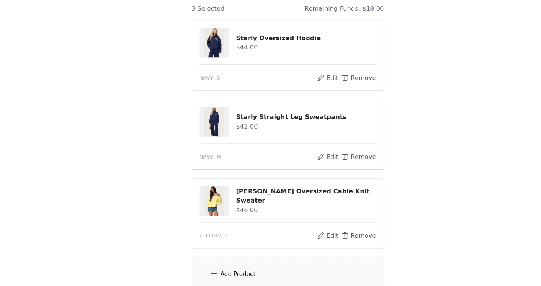
scroll to position [62, 0]
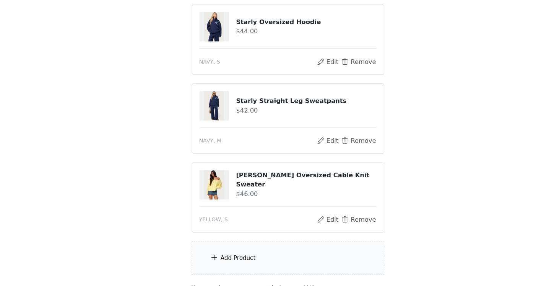
click at [244, 258] on div "Add Product" at bounding box center [270, 261] width 165 height 29
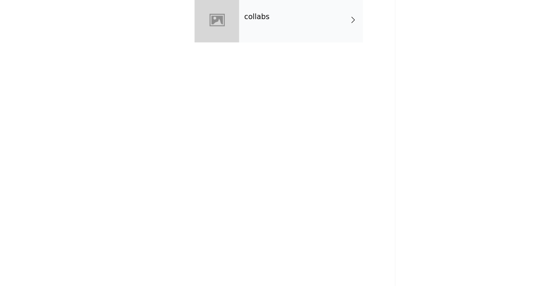
scroll to position [102, 0]
click at [278, 75] on div "collabs" at bounding box center [282, 57] width 106 height 38
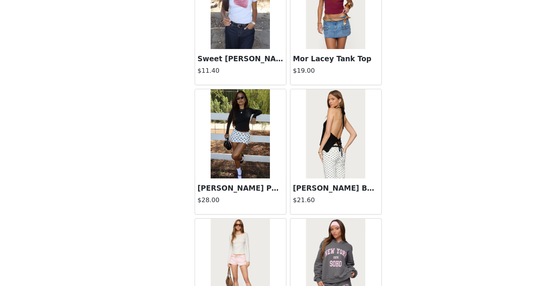
scroll to position [885, 0]
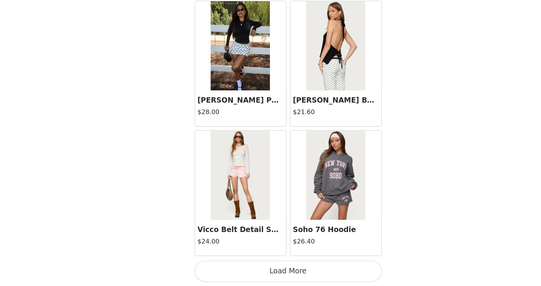
click at [270, 263] on button "Load More" at bounding box center [270, 272] width 161 height 18
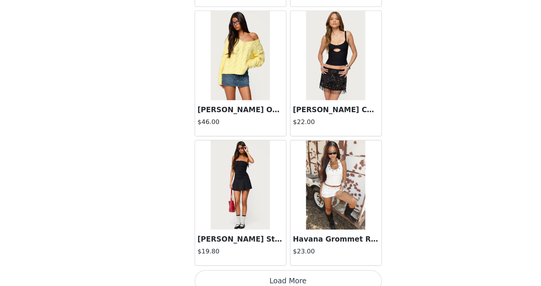
scroll to position [1993, 0]
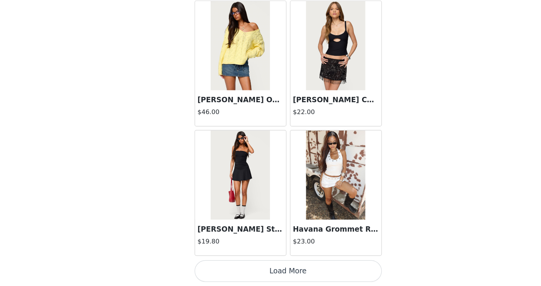
click at [262, 271] on button "Load More" at bounding box center [270, 272] width 161 height 18
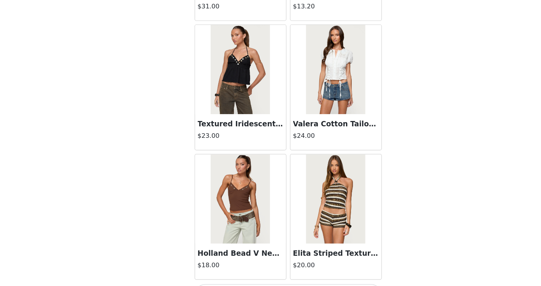
scroll to position [3102, 0]
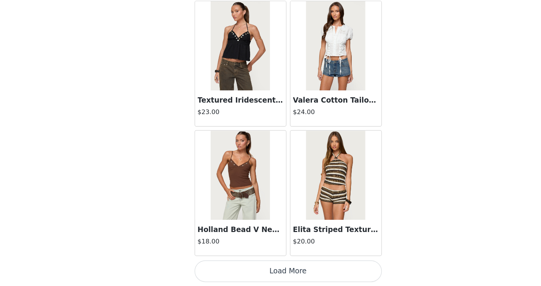
click at [260, 267] on button "Load More" at bounding box center [270, 272] width 161 height 18
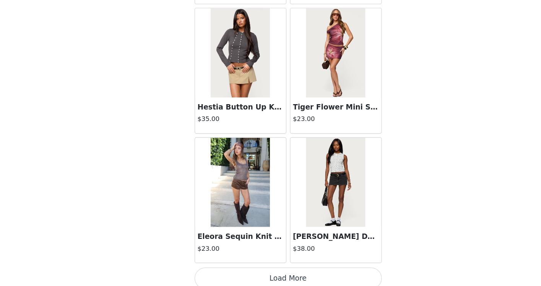
scroll to position [4211, 0]
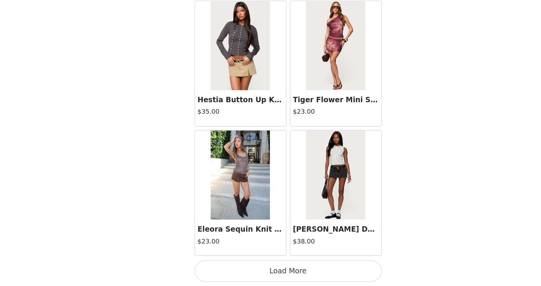
click at [281, 275] on button "Load More" at bounding box center [270, 272] width 161 height 18
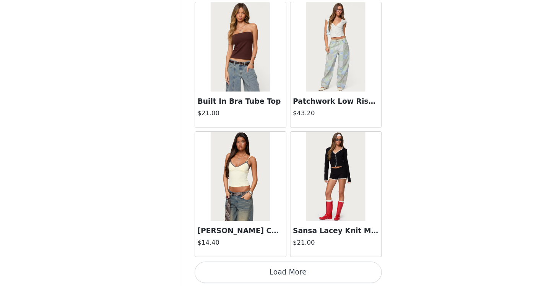
scroll to position [5320, 0]
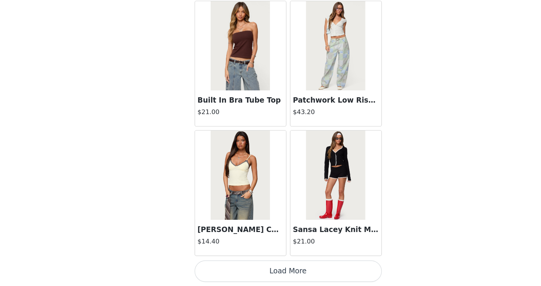
click at [272, 271] on button "Load More" at bounding box center [270, 272] width 161 height 18
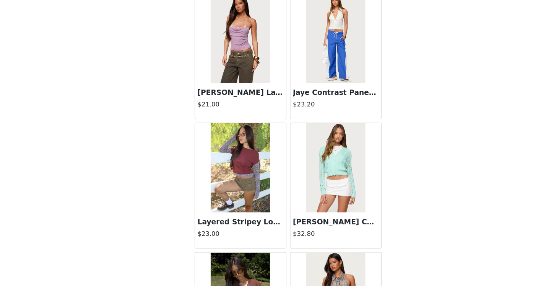
scroll to position [6325, 0]
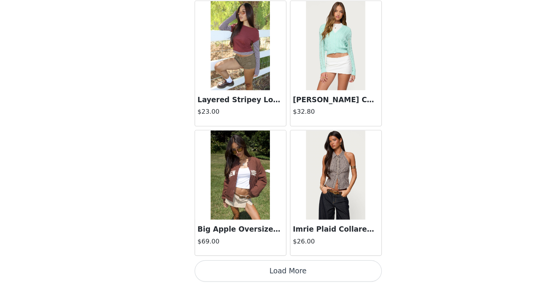
click at [283, 278] on button "Load More" at bounding box center [270, 272] width 161 height 18
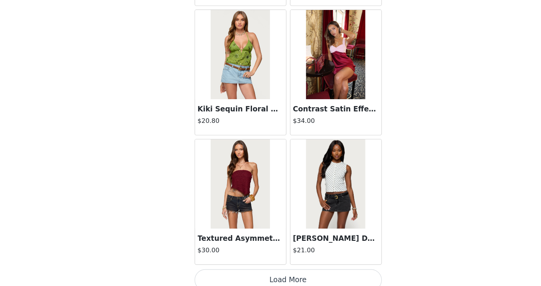
scroll to position [7538, 0]
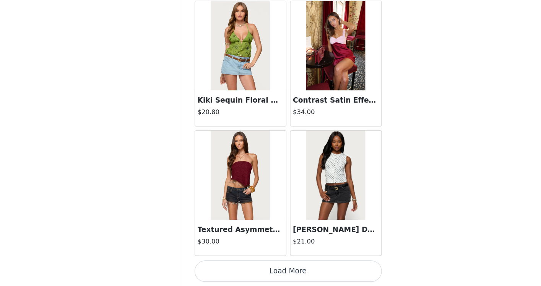
click at [273, 277] on button "Load More" at bounding box center [270, 272] width 161 height 18
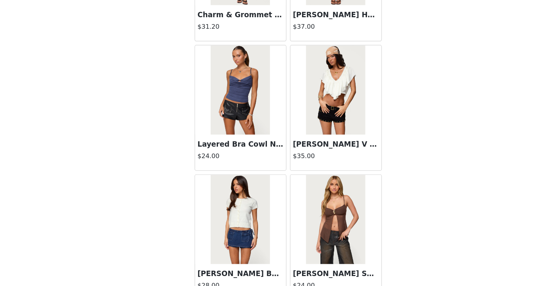
scroll to position [8647, 0]
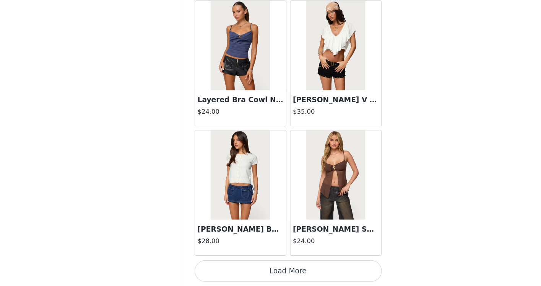
click at [267, 279] on button "Load More" at bounding box center [270, 272] width 161 height 18
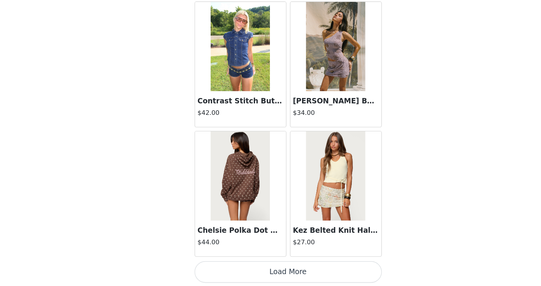
scroll to position [9756, 0]
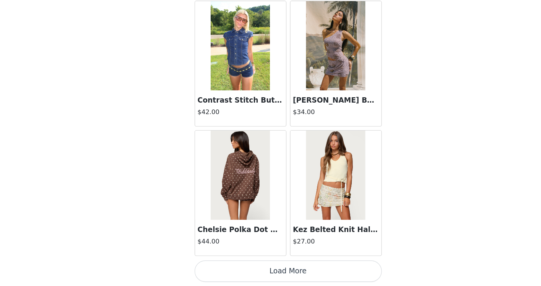
click at [267, 277] on button "Load More" at bounding box center [270, 272] width 161 height 18
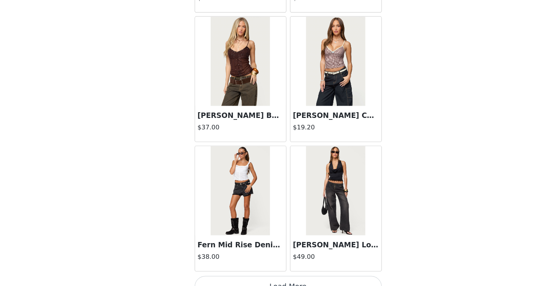
scroll to position [10865, 0]
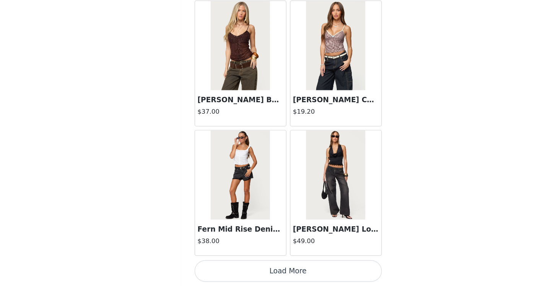
click at [259, 276] on button "Load More" at bounding box center [270, 272] width 161 height 18
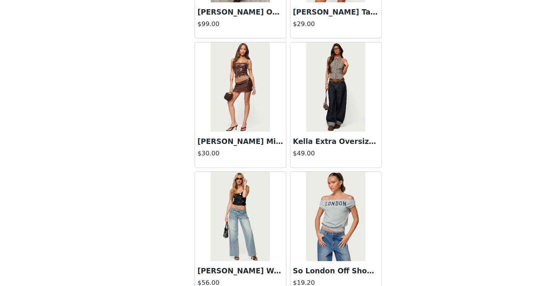
scroll to position [11974, 0]
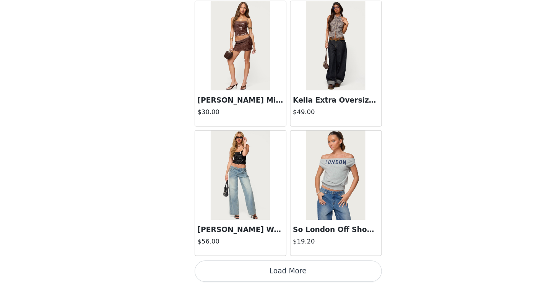
click at [270, 270] on button "Load More" at bounding box center [270, 272] width 161 height 18
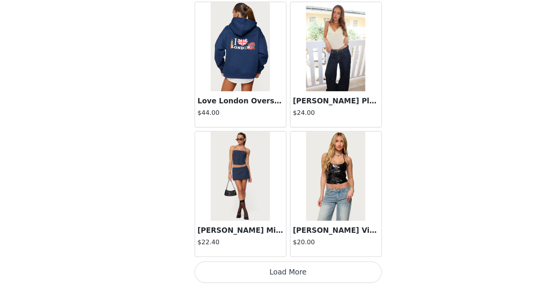
scroll to position [13083, 0]
click at [275, 277] on button "Load More" at bounding box center [270, 273] width 161 height 18
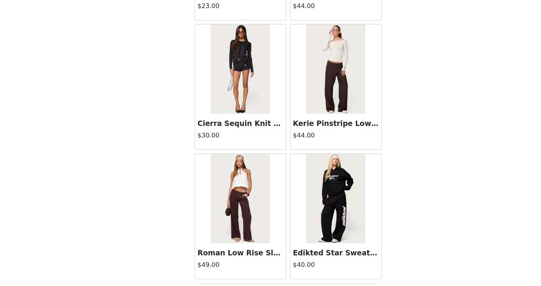
scroll to position [14192, 0]
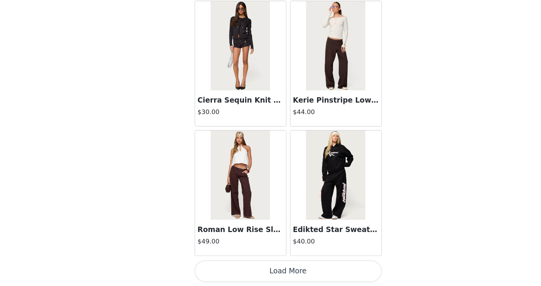
click at [263, 270] on button "Load More" at bounding box center [270, 272] width 161 height 18
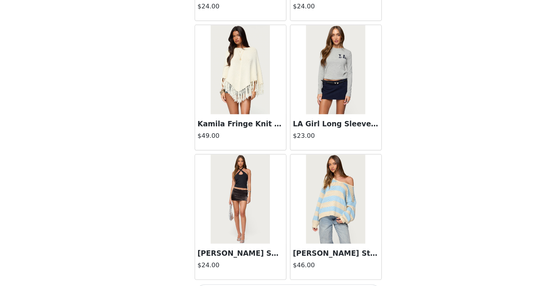
scroll to position [15301, 0]
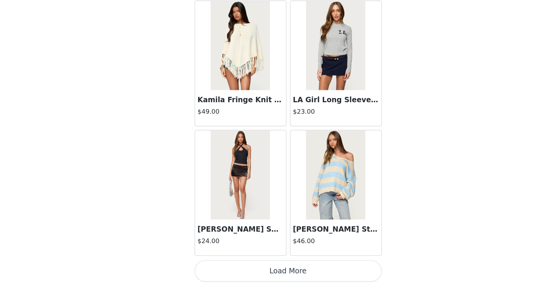
click at [262, 273] on button "Load More" at bounding box center [270, 272] width 161 height 18
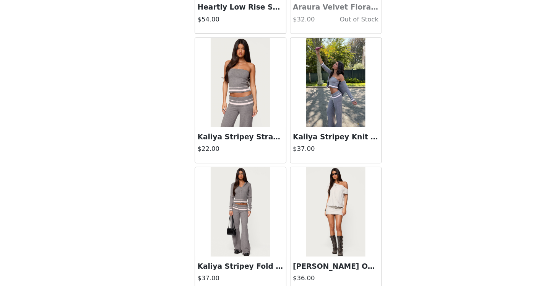
scroll to position [16410, 0]
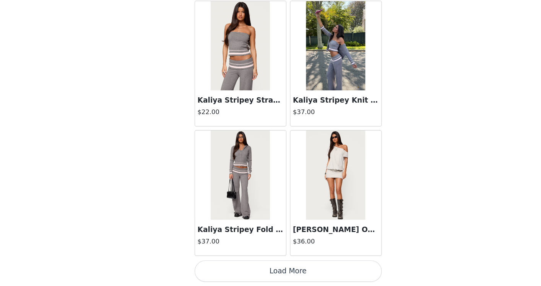
click at [267, 271] on button "Load More" at bounding box center [270, 272] width 161 height 18
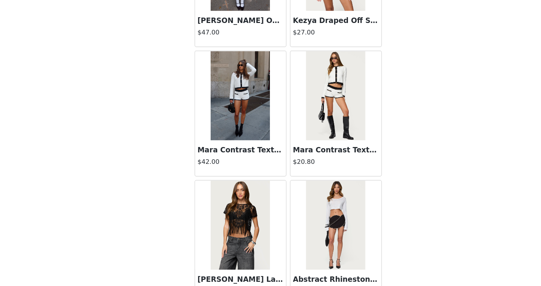
scroll to position [17519, 0]
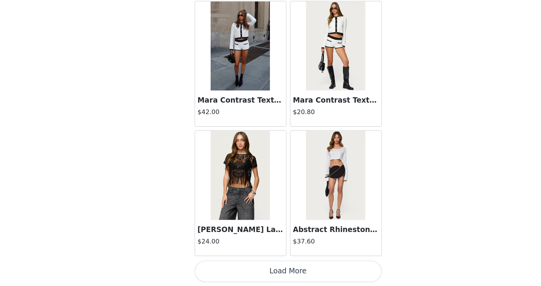
click at [277, 267] on button "Load More" at bounding box center [270, 272] width 161 height 18
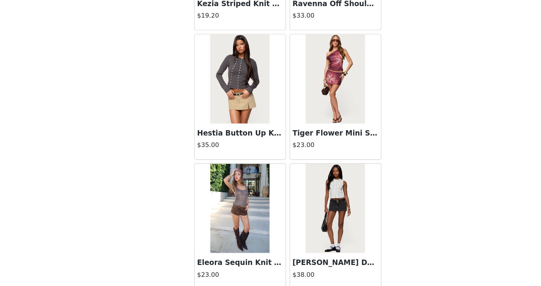
scroll to position [4196, 0]
click at [304, 252] on h3 "[PERSON_NAME] Denim Mini Skort" at bounding box center [311, 252] width 73 height 9
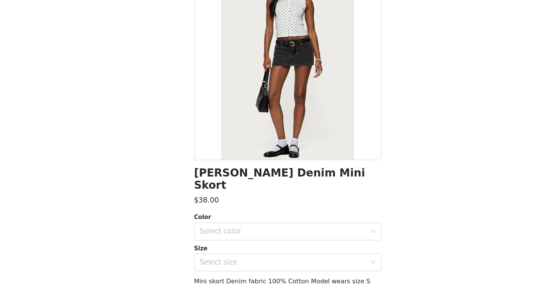
scroll to position [78, 0]
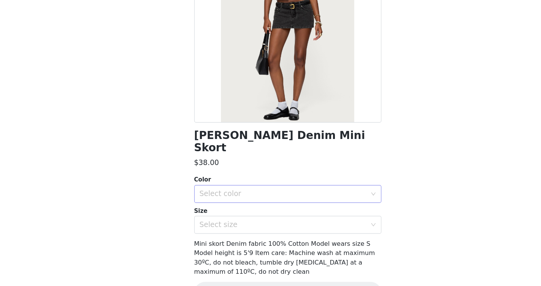
click at [260, 189] on div "Select color" at bounding box center [266, 193] width 143 height 8
click at [236, 202] on li "BLACK WASHED" at bounding box center [270, 199] width 161 height 12
click at [236, 216] on div "Select size" at bounding box center [266, 220] width 143 height 8
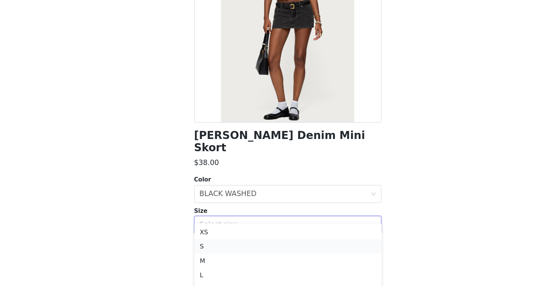
click at [220, 240] on li "S" at bounding box center [270, 238] width 161 height 12
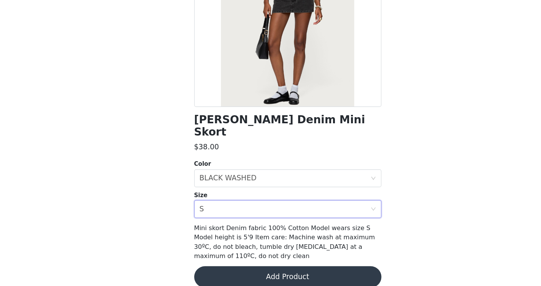
click at [266, 270] on button "Add Product" at bounding box center [270, 277] width 161 height 18
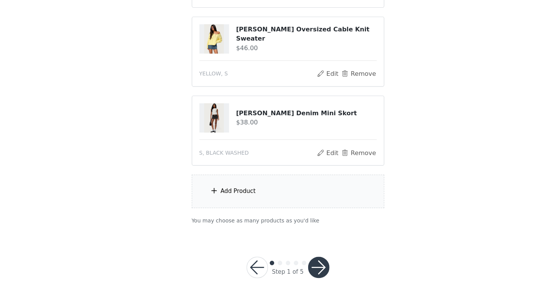
scroll to position [198, 0]
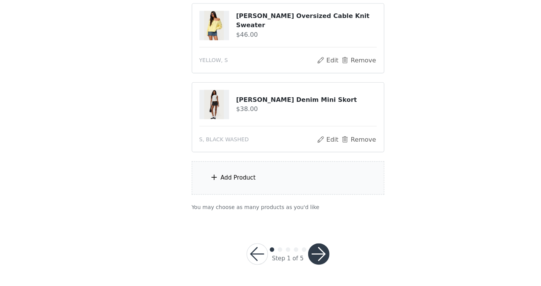
click at [298, 254] on button "button" at bounding box center [297, 258] width 18 height 18
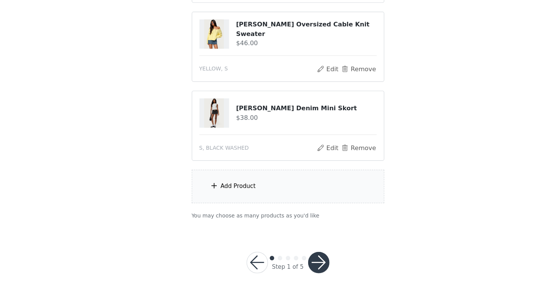
click at [294, 257] on button "button" at bounding box center [297, 265] width 18 height 18
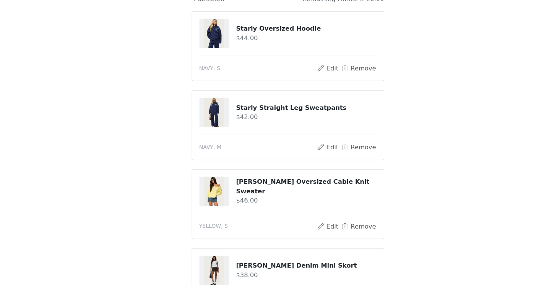
scroll to position [91, 0]
click at [322, 229] on button "Remove" at bounding box center [331, 233] width 31 height 9
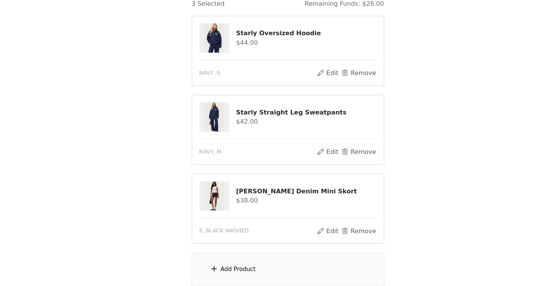
scroll to position [158, 0]
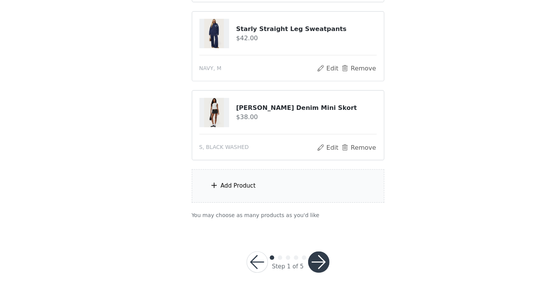
click at [252, 192] on div "Add Product" at bounding box center [270, 199] width 165 height 29
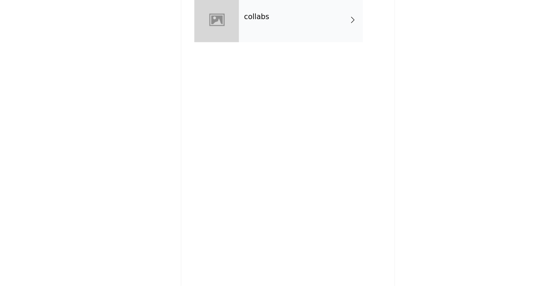
click at [237, 67] on div "collabs" at bounding box center [282, 57] width 106 height 38
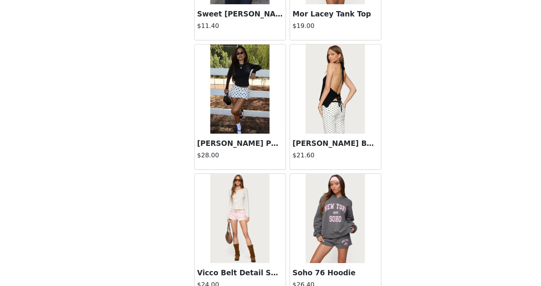
scroll to position [885, 0]
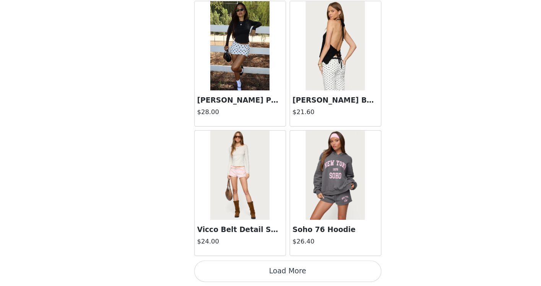
click at [261, 272] on button "Load More" at bounding box center [270, 272] width 161 height 18
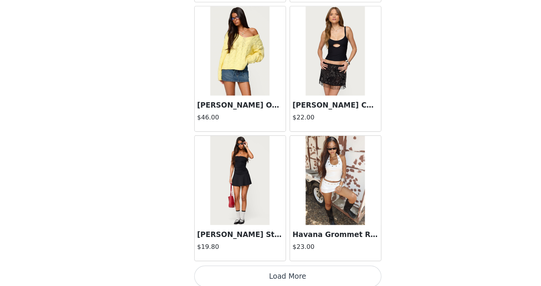
scroll to position [1993, 0]
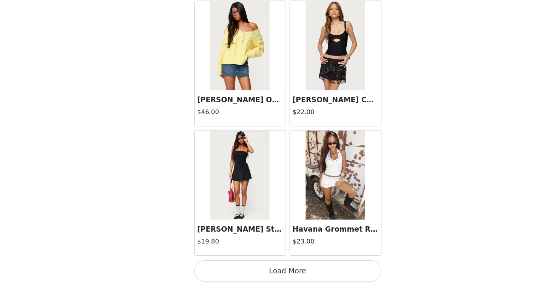
click at [260, 278] on button "Load More" at bounding box center [270, 272] width 161 height 18
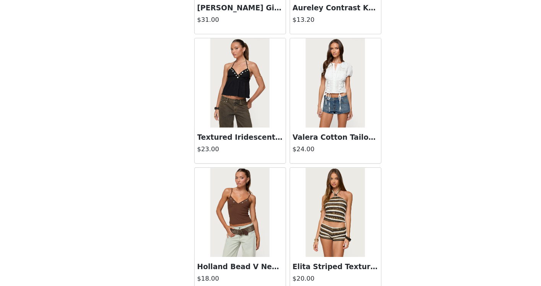
scroll to position [3102, 0]
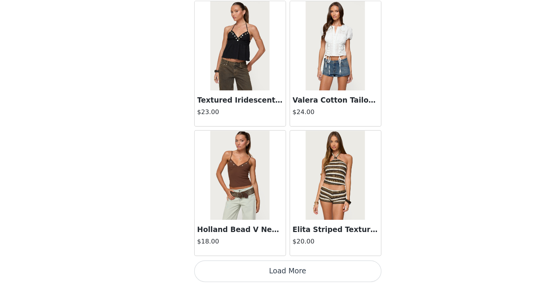
click at [263, 271] on button "Load More" at bounding box center [270, 272] width 161 height 18
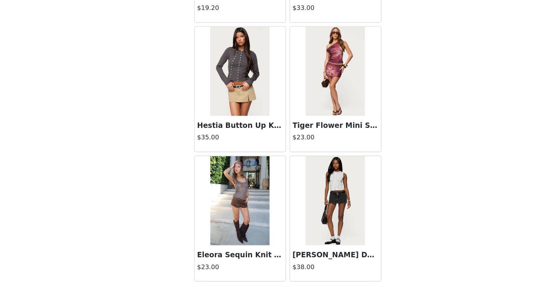
scroll to position [4211, 0]
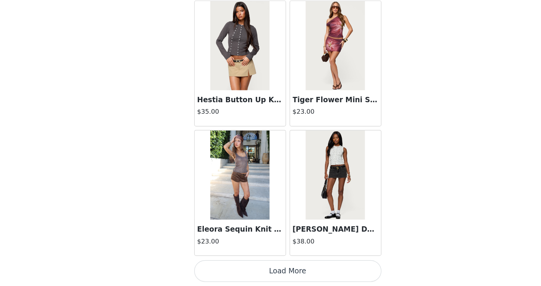
click at [259, 273] on button "Load More" at bounding box center [270, 272] width 161 height 18
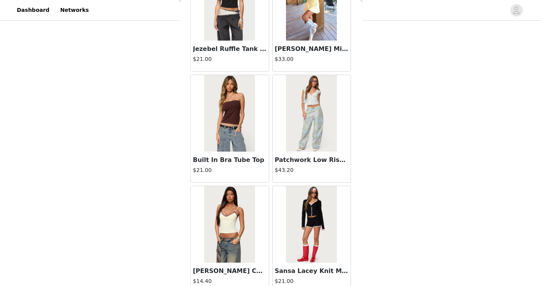
scroll to position [5320, 0]
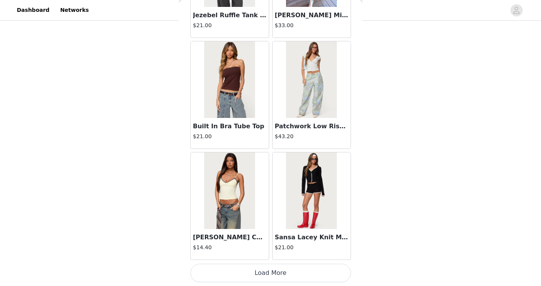
click at [255, 267] on button "Load More" at bounding box center [270, 272] width 161 height 18
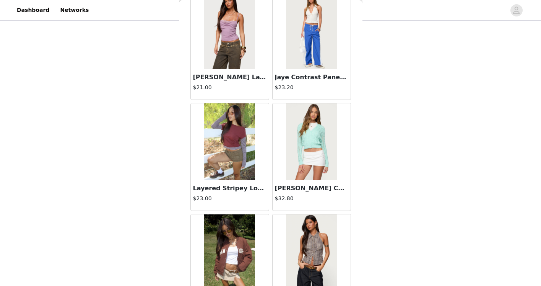
scroll to position [6429, 0]
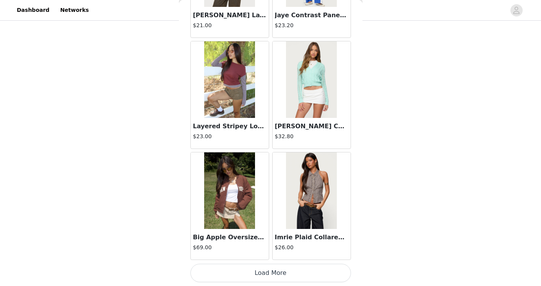
click at [252, 275] on button "Load More" at bounding box center [270, 272] width 161 height 18
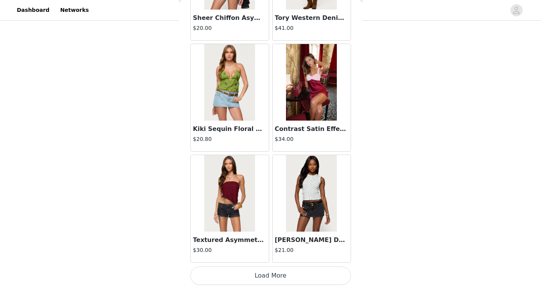
scroll to position [7538, 0]
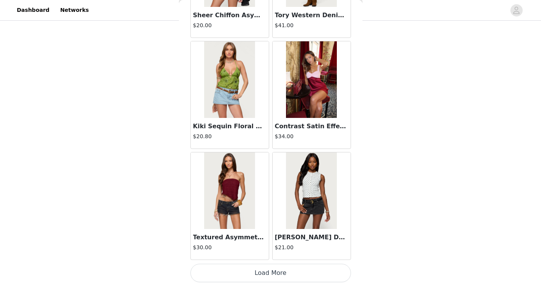
click at [262, 272] on button "Load More" at bounding box center [270, 272] width 161 height 18
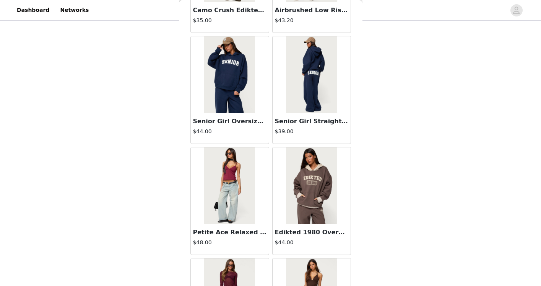
scroll to position [8161, 0]
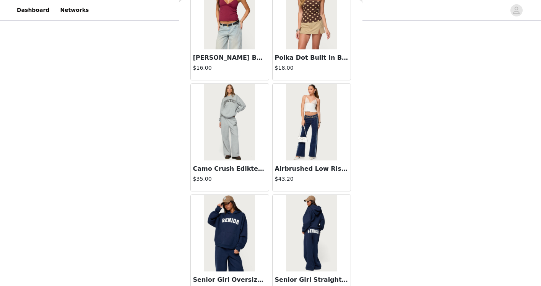
click at [221, 24] on img at bounding box center [229, 11] width 51 height 76
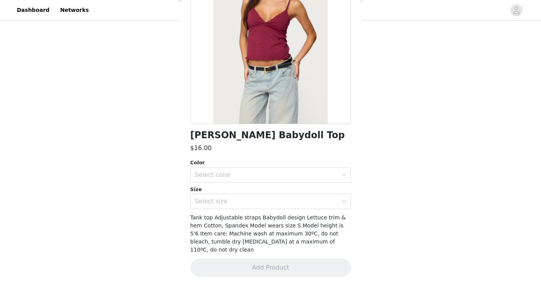
scroll to position [0, 0]
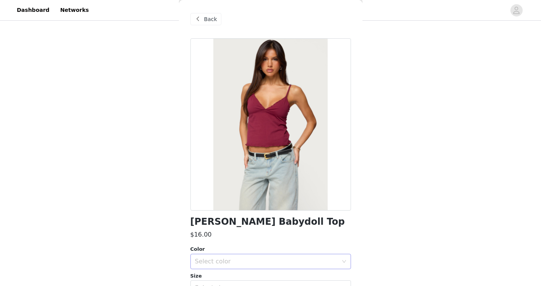
click at [260, 259] on div "Select color" at bounding box center [266, 261] width 143 height 8
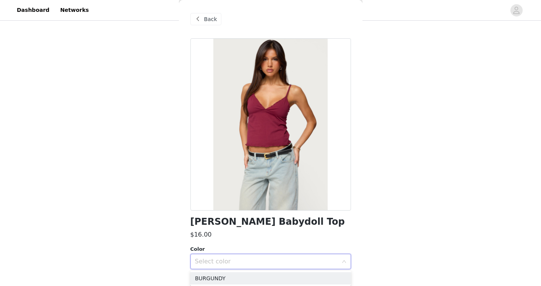
scroll to position [42, 0]
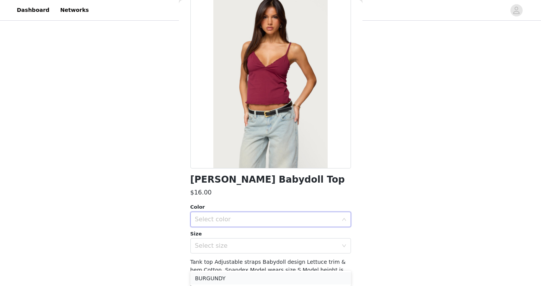
click at [229, 277] on li "BURGUNDY" at bounding box center [270, 278] width 161 height 12
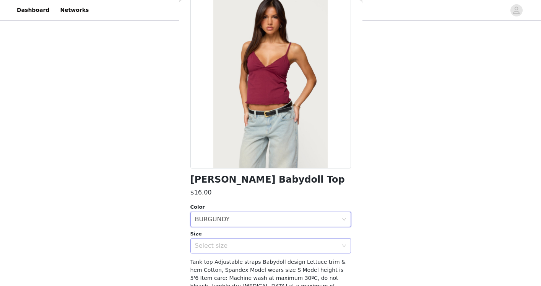
click at [235, 247] on div "Select size" at bounding box center [266, 246] width 143 height 8
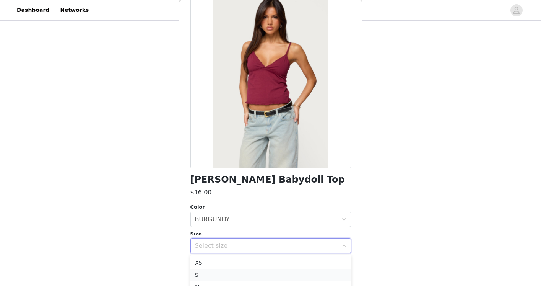
click at [226, 269] on li "S" at bounding box center [270, 274] width 161 height 12
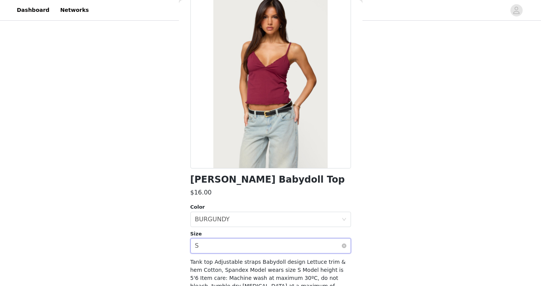
scroll to position [78, 0]
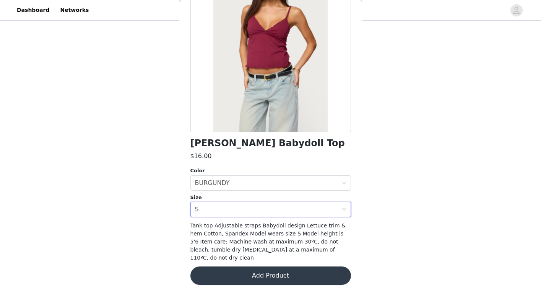
click at [285, 272] on button "Add Product" at bounding box center [270, 275] width 161 height 18
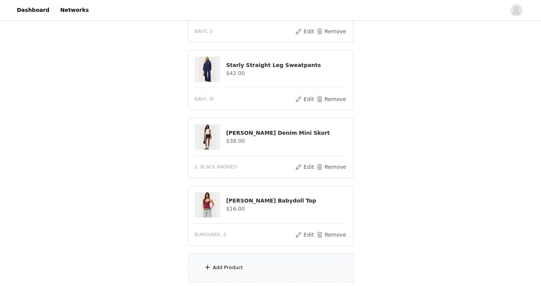
scroll to position [148, 0]
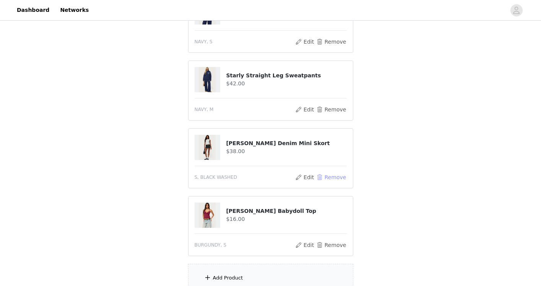
click at [325, 172] on button "Remove" at bounding box center [331, 176] width 31 height 9
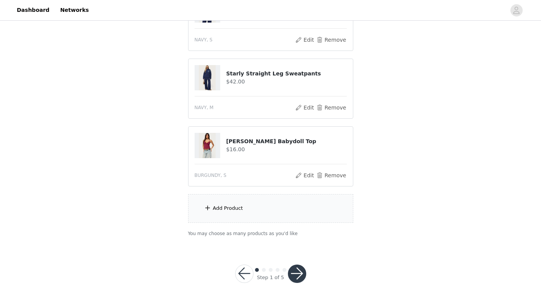
scroll to position [155, 0]
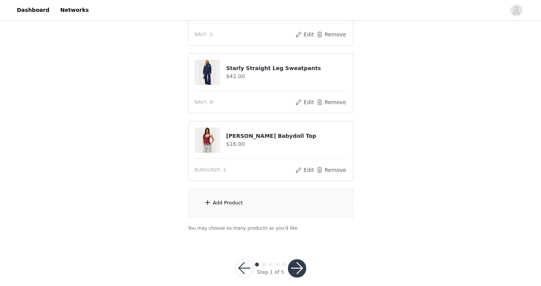
click at [246, 209] on div "Add Product" at bounding box center [270, 203] width 165 height 29
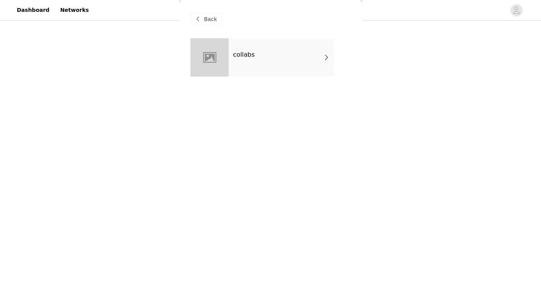
scroll to position [156, 0]
click at [256, 72] on div "collabs" at bounding box center [282, 57] width 106 height 38
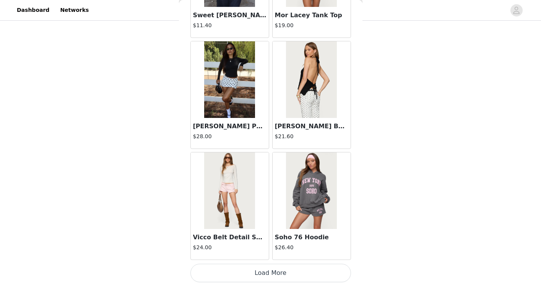
scroll to position [158, 0]
click at [242, 276] on button "Load More" at bounding box center [270, 272] width 161 height 18
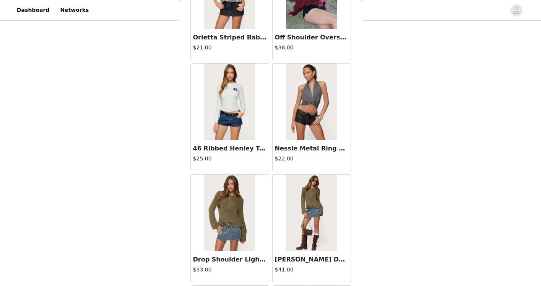
scroll to position [1749, 0]
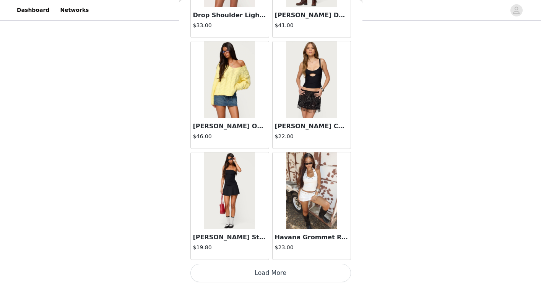
click at [245, 274] on button "Load More" at bounding box center [270, 272] width 161 height 18
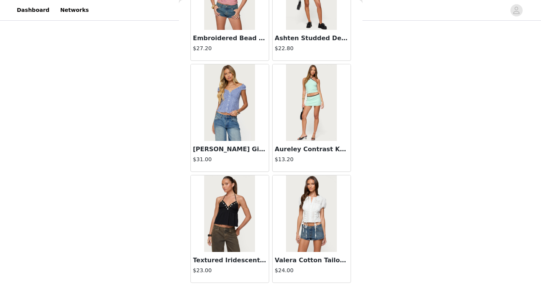
scroll to position [3102, 0]
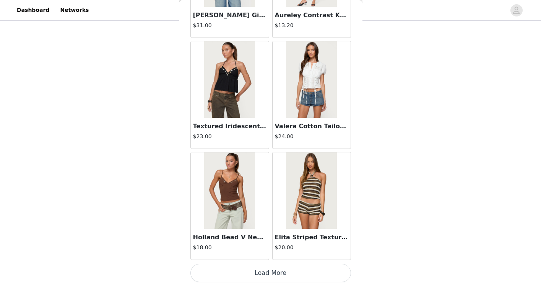
click at [250, 274] on button "Load More" at bounding box center [270, 272] width 161 height 18
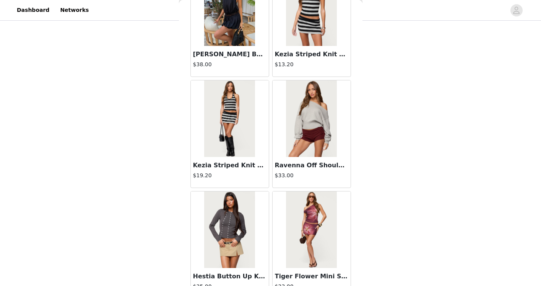
scroll to position [4211, 0]
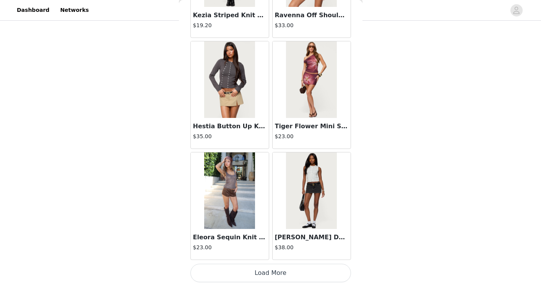
click at [251, 280] on button "Load More" at bounding box center [270, 272] width 161 height 18
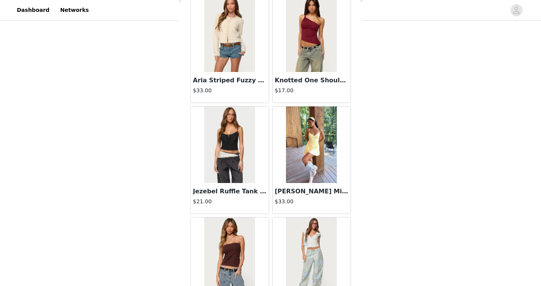
scroll to position [5320, 0]
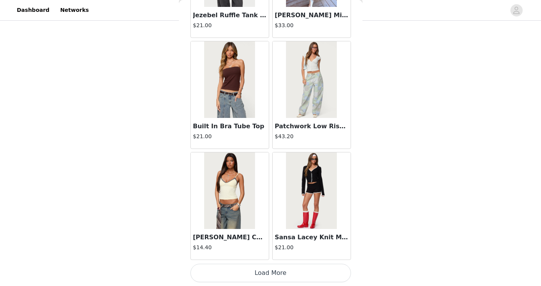
click at [255, 272] on button "Load More" at bounding box center [270, 272] width 161 height 18
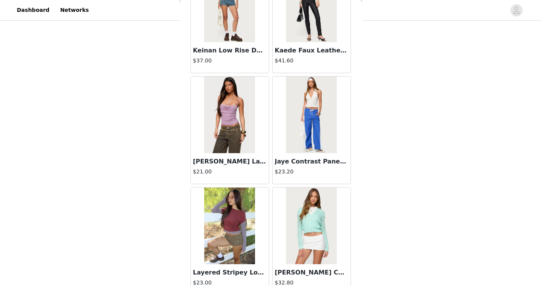
scroll to position [6429, 0]
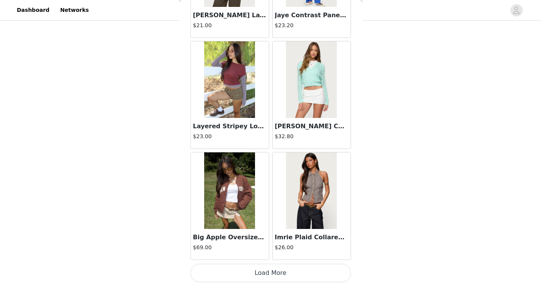
click at [250, 276] on button "Load More" at bounding box center [270, 272] width 161 height 18
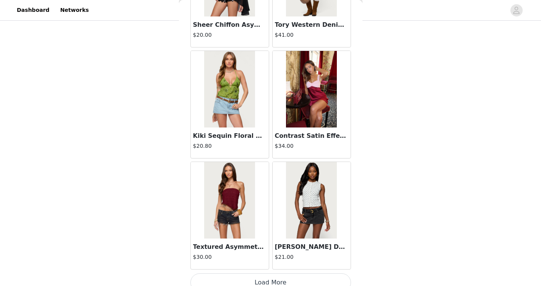
scroll to position [7538, 0]
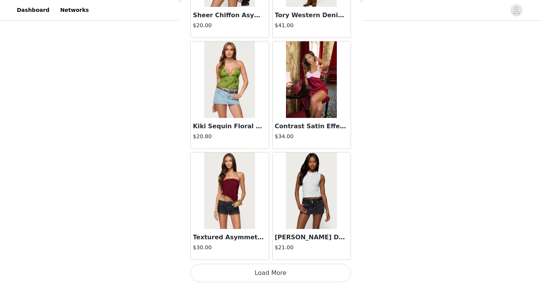
click at [247, 274] on button "Load More" at bounding box center [270, 272] width 161 height 18
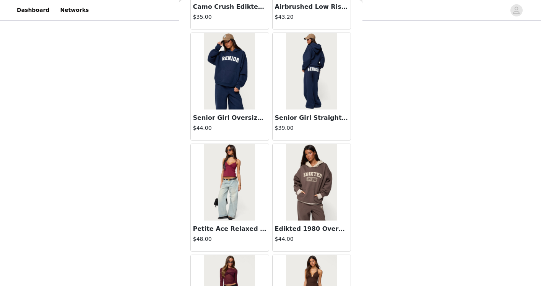
scroll to position [8325, 0]
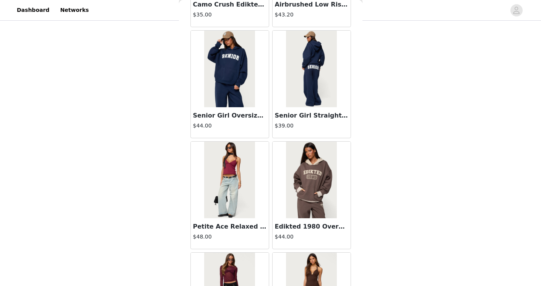
click at [229, 222] on h3 "Petite Ace Relaxed Jeans" at bounding box center [229, 226] width 73 height 9
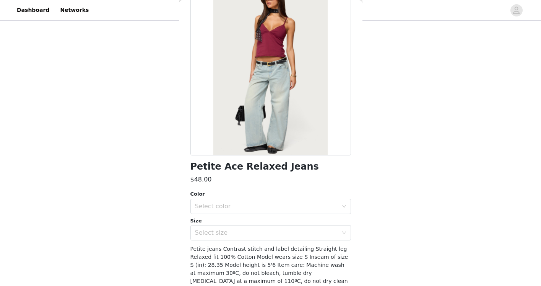
scroll to position [57, 0]
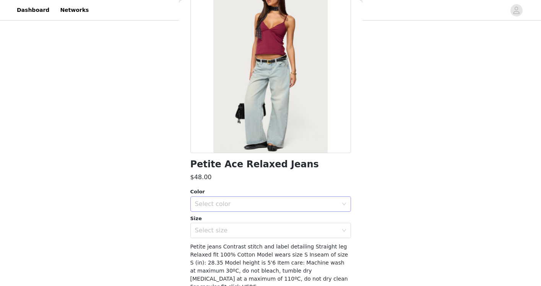
click at [266, 205] on div "Select color" at bounding box center [266, 204] width 143 height 8
click at [249, 219] on li "LIGHT BLUE" at bounding box center [270, 221] width 161 height 12
click at [249, 222] on div "Size Select size" at bounding box center [270, 227] width 161 height 24
click at [246, 226] on div "Select size" at bounding box center [266, 230] width 143 height 8
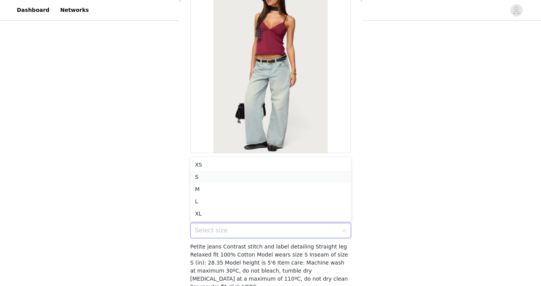
click at [229, 177] on li "S" at bounding box center [270, 177] width 161 height 12
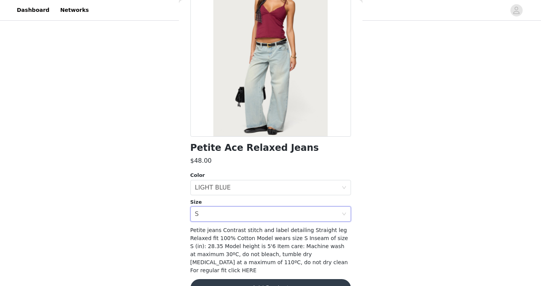
scroll to position [79, 0]
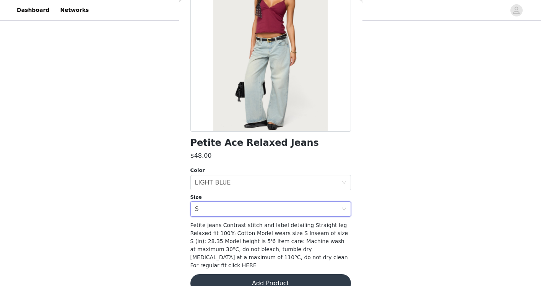
click at [266, 275] on button "Add Product" at bounding box center [270, 283] width 161 height 18
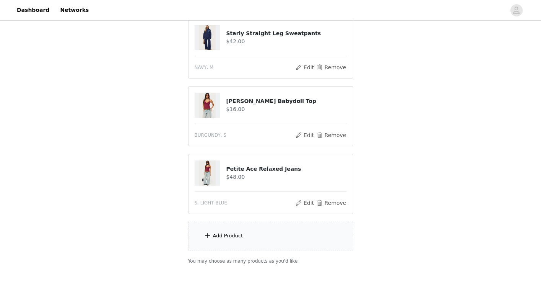
scroll to position [190, 0]
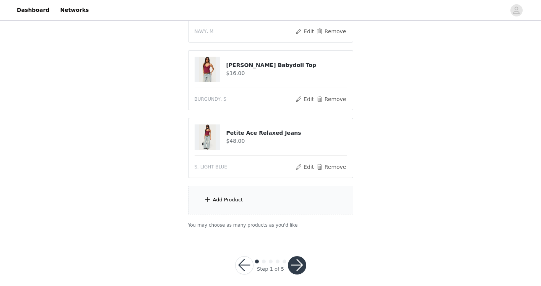
click at [298, 256] on button "button" at bounding box center [297, 265] width 18 height 18
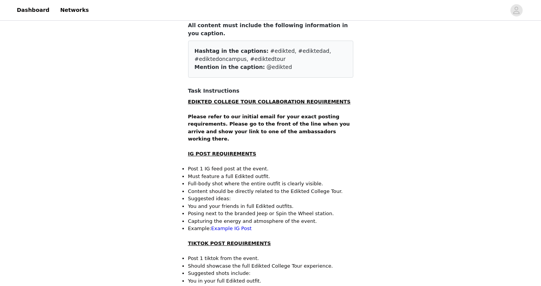
scroll to position [50, 0]
